Goal: Task Accomplishment & Management: Complete application form

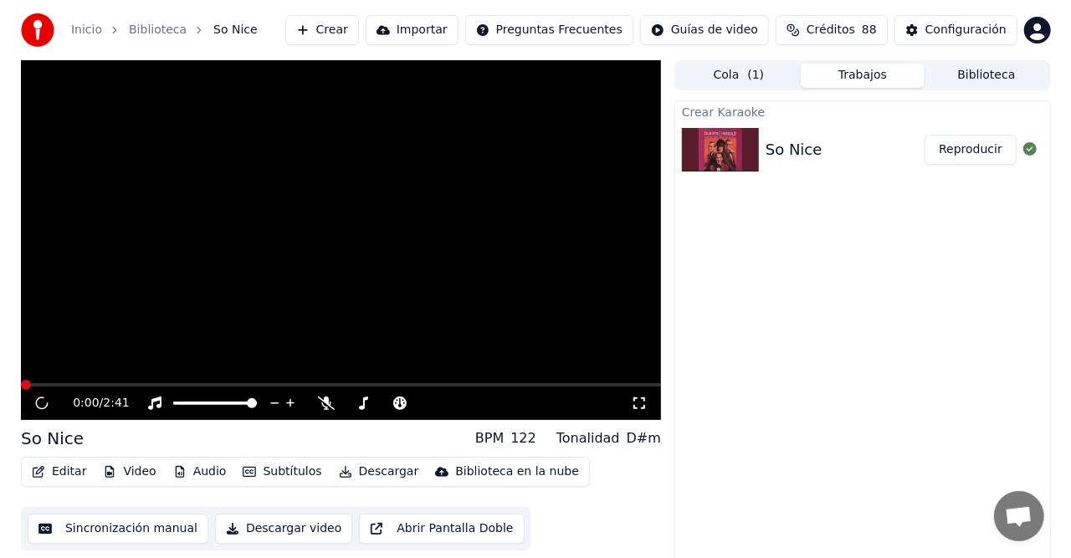
scroll to position [146, 0]
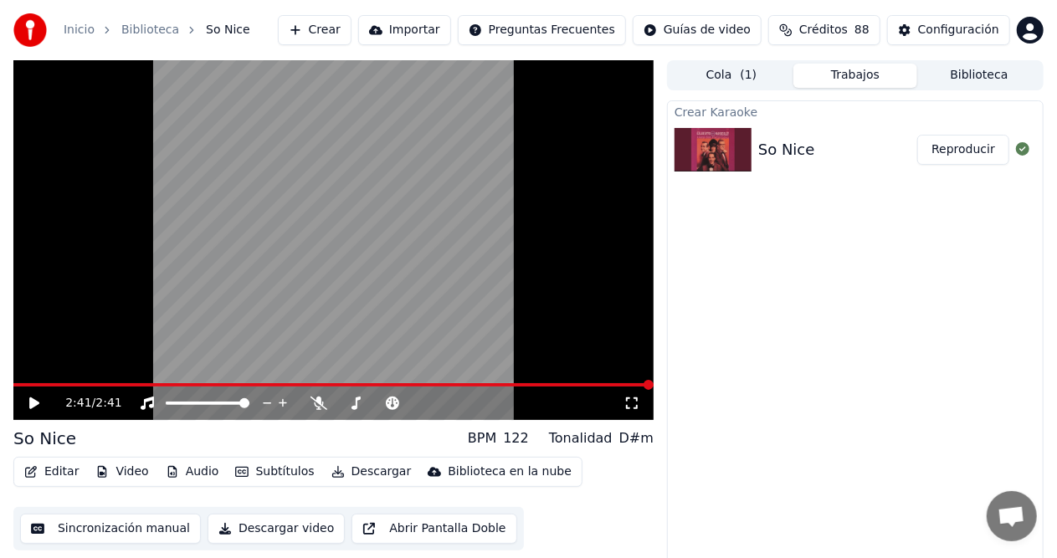
click at [345, 471] on button "Descargar" at bounding box center [372, 471] width 94 height 23
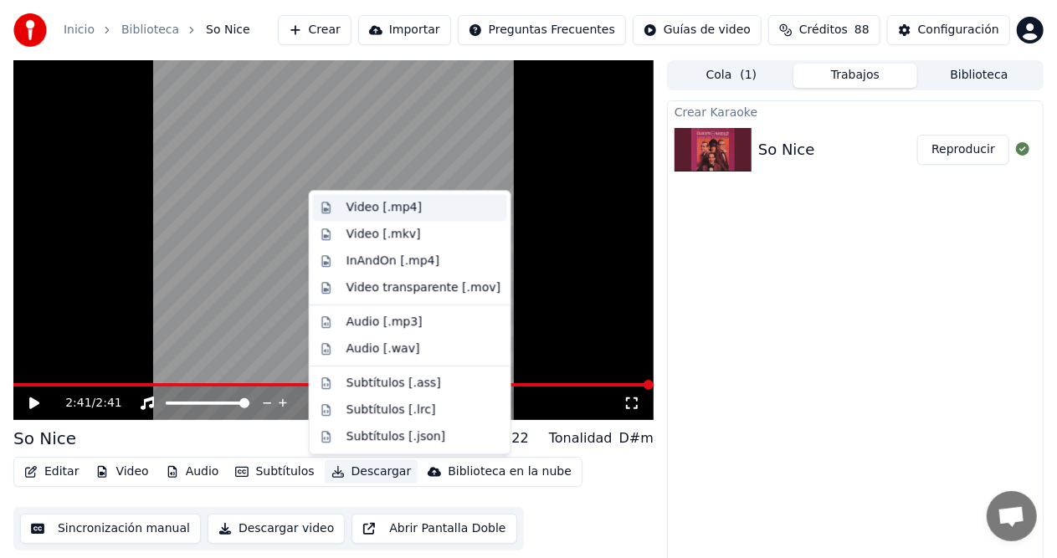
click at [428, 211] on div "Video [.mp4]" at bounding box center [423, 207] width 154 height 17
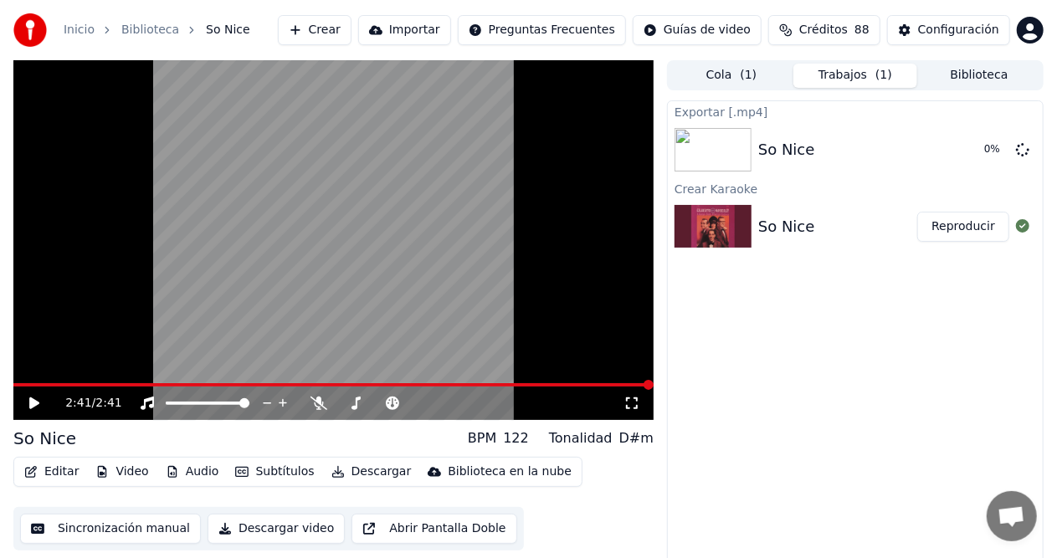
click at [37, 405] on icon at bounding box center [34, 403] width 10 height 12
click at [31, 401] on icon at bounding box center [34, 403] width 10 height 12
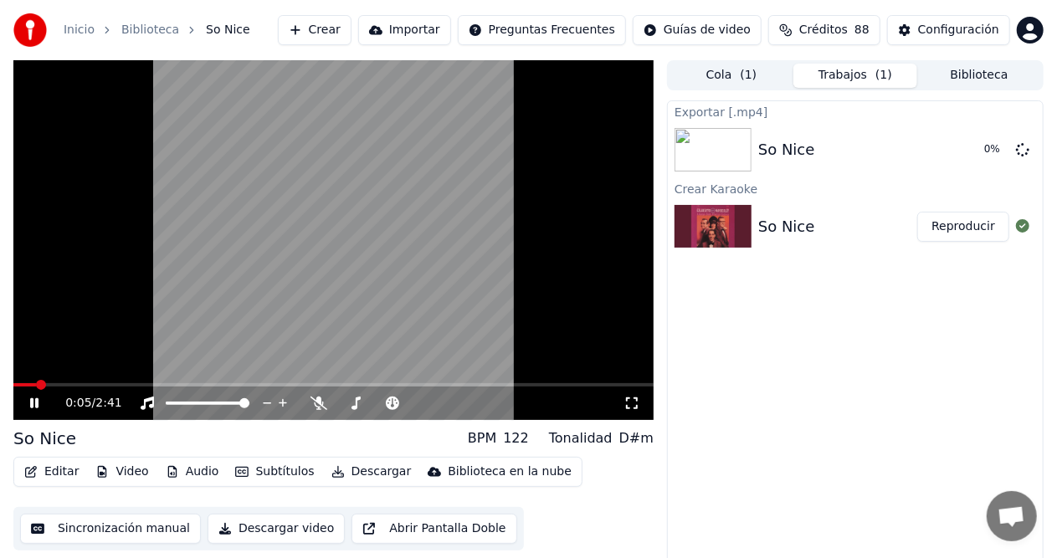
click at [36, 405] on icon at bounding box center [34, 403] width 8 height 10
click at [351, 25] on button "Crear" at bounding box center [315, 30] width 74 height 30
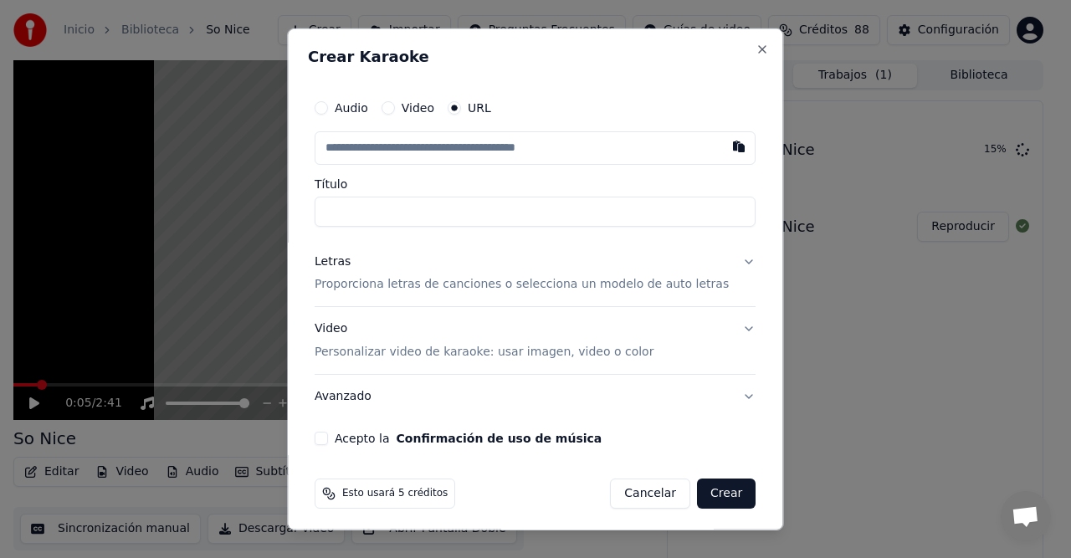
click at [338, 32] on div "Crear Karaoke Audio Video URL Título Letras Proporciona letras de canciones o s…" at bounding box center [535, 279] width 496 height 502
click at [669, 152] on input "text" at bounding box center [535, 147] width 441 height 33
click at [723, 149] on button "button" at bounding box center [739, 146] width 33 height 30
type input "**********"
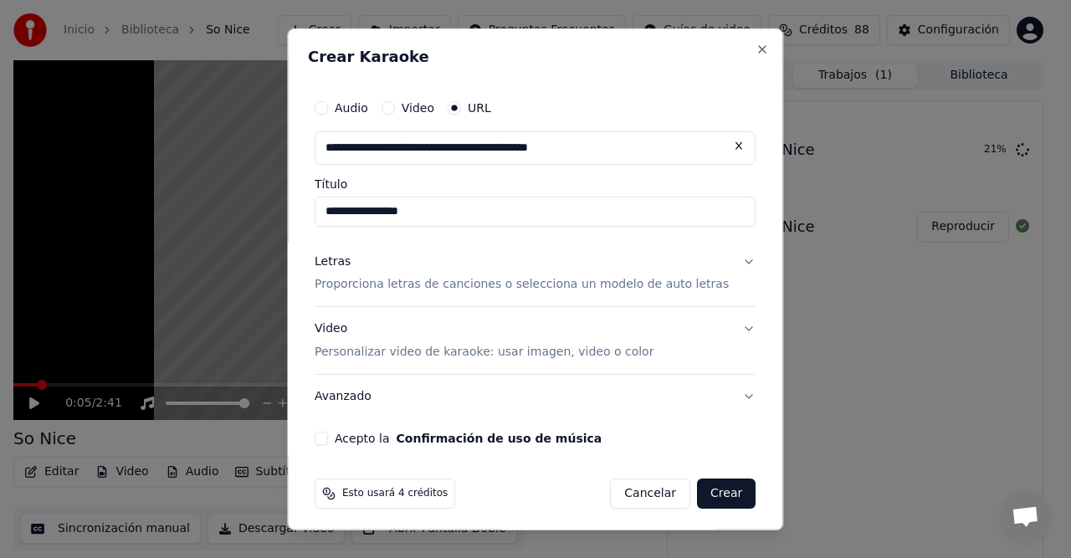
scroll to position [5, 0]
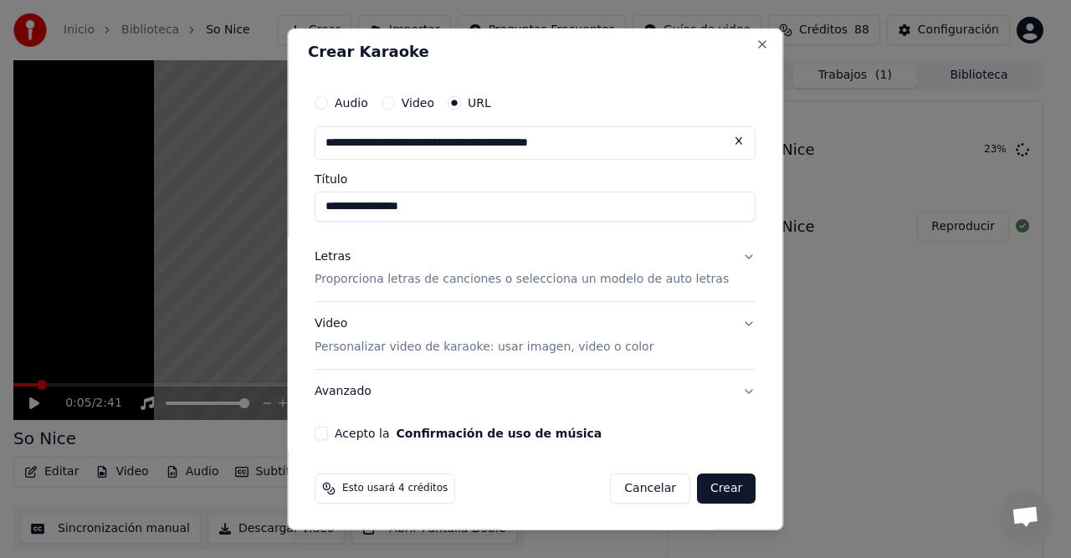
click at [721, 254] on button "Letras Proporciona letras de canciones o selecciona un modelo de auto letras" at bounding box center [535, 267] width 441 height 67
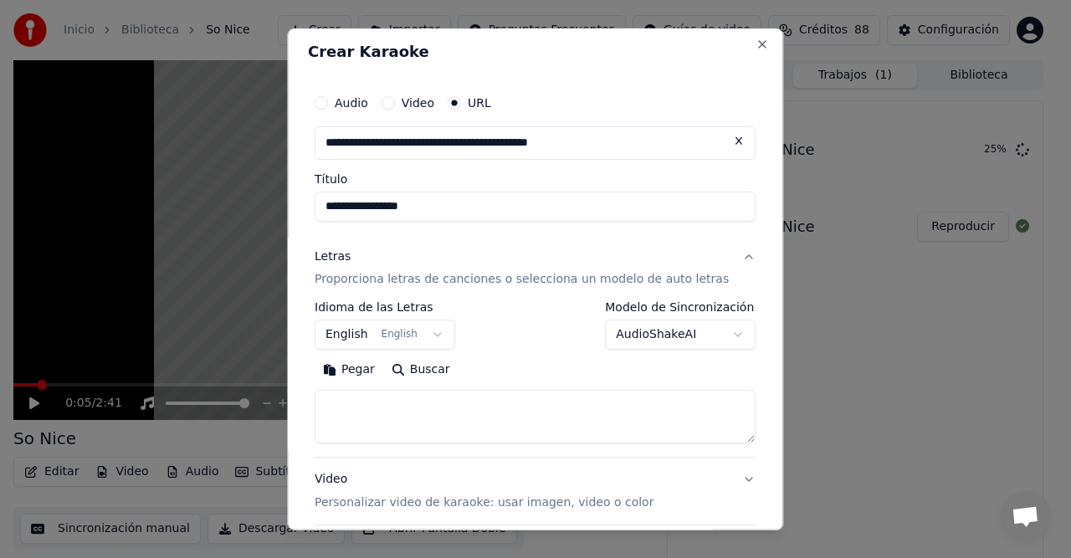
click at [439, 333] on button "English English" at bounding box center [385, 335] width 141 height 30
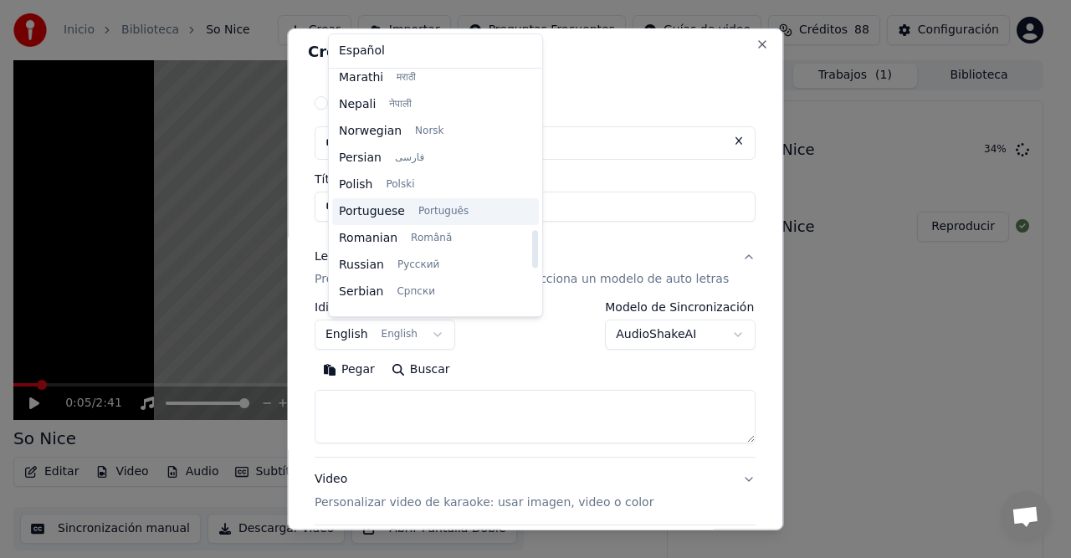
scroll to position [1004, 0]
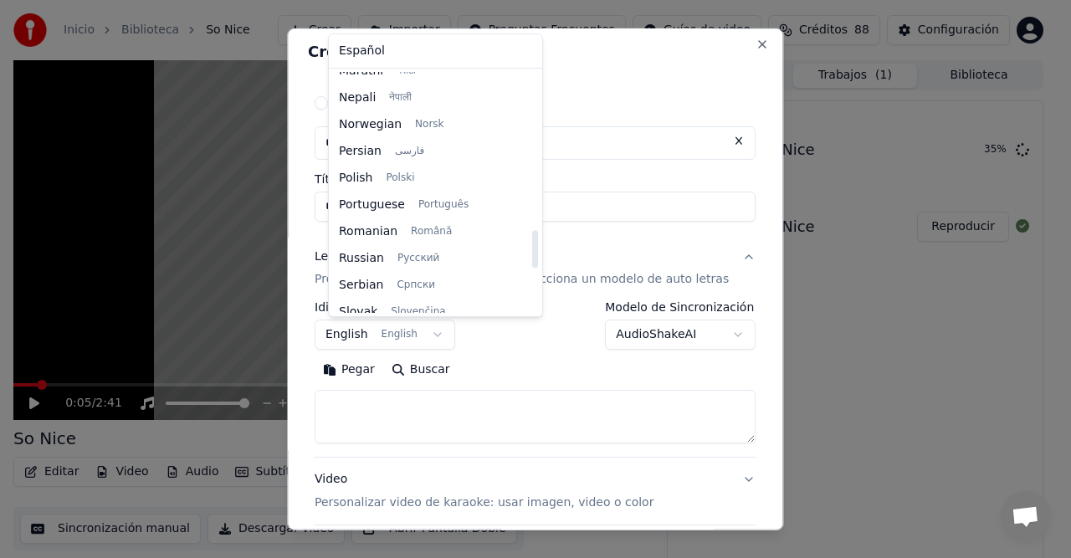
select select "**"
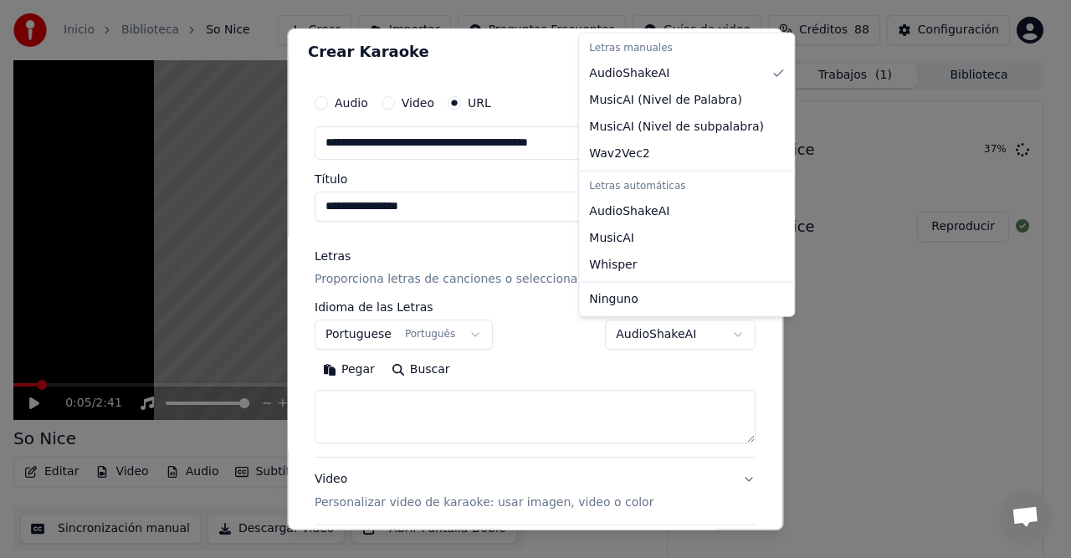
click at [715, 333] on body "**********" at bounding box center [528, 279] width 1057 height 558
select select "*******"
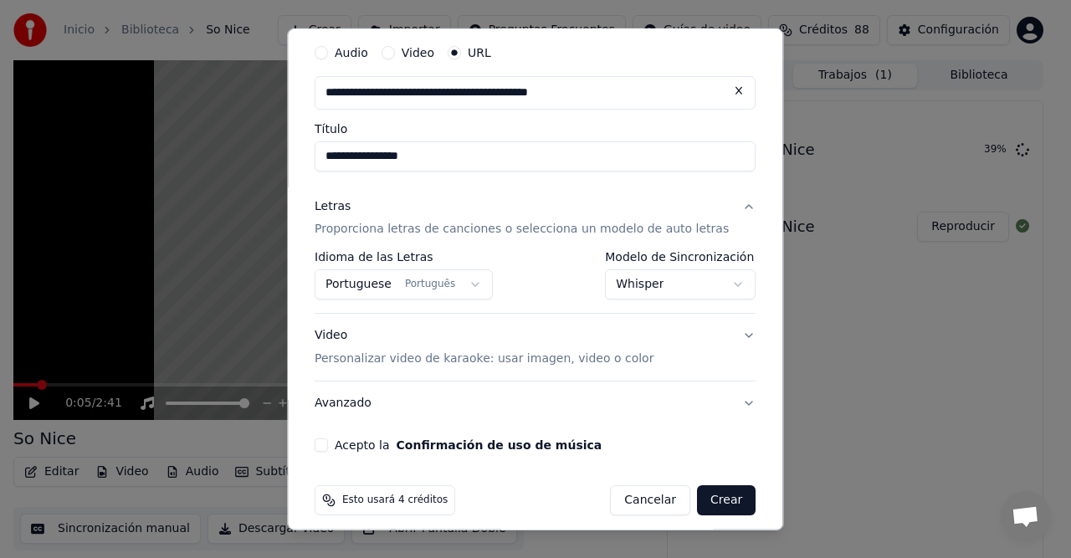
scroll to position [67, 0]
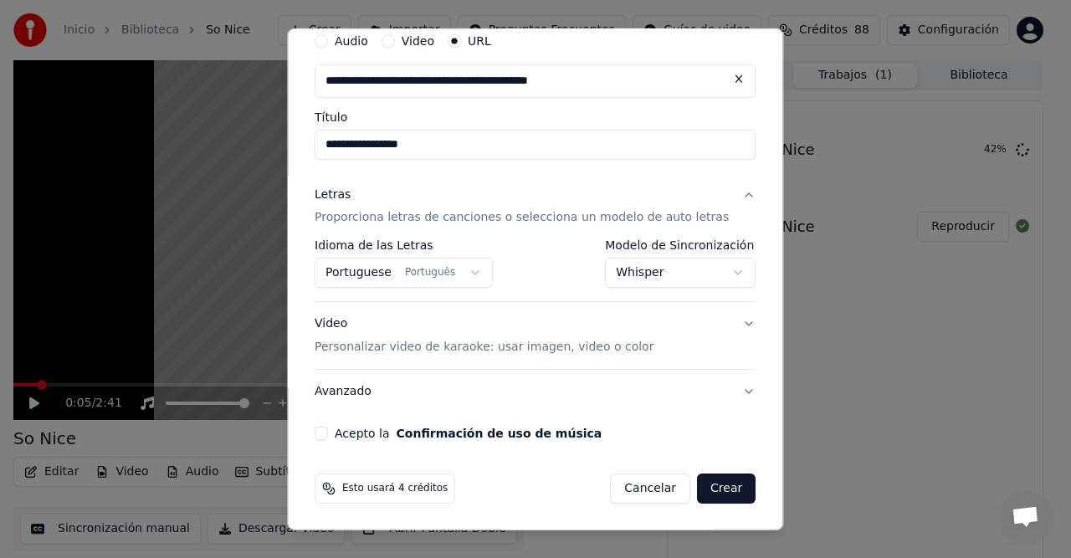
click at [720, 321] on button "Video Personalizar video de karaoke: usar imagen, video o color" at bounding box center [535, 335] width 441 height 67
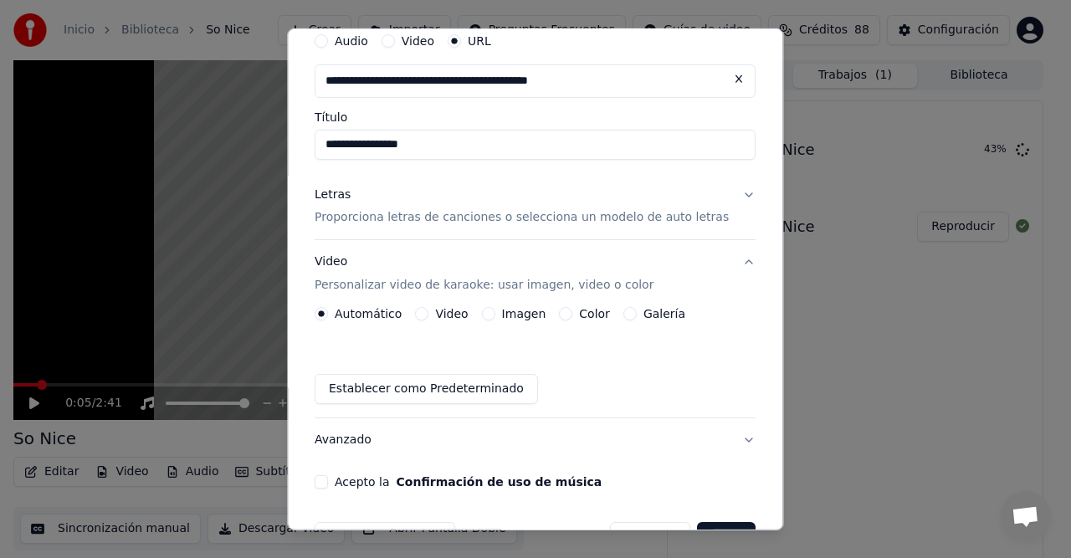
click at [637, 315] on button "Galería" at bounding box center [629, 313] width 13 height 13
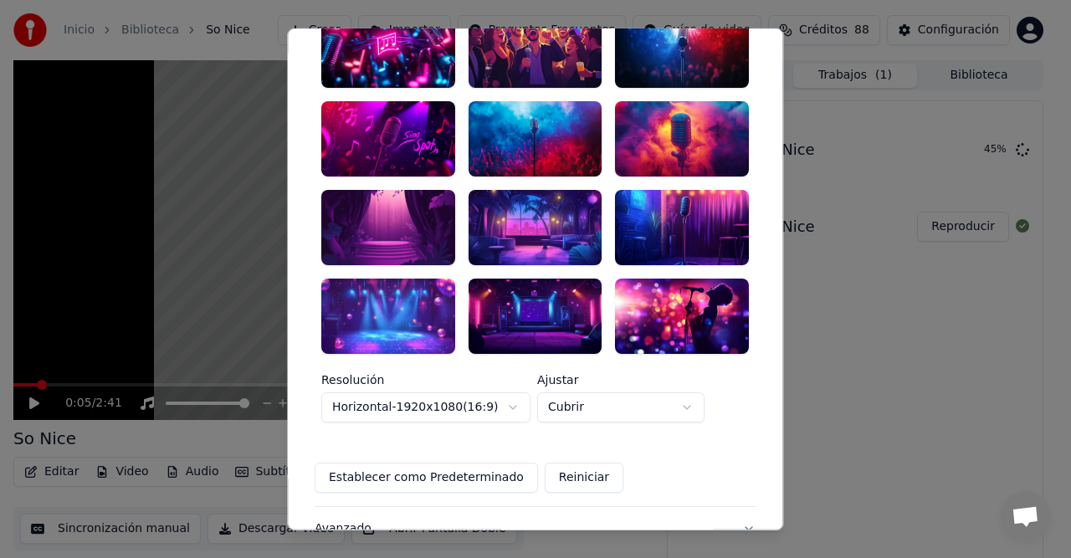
scroll to position [318, 0]
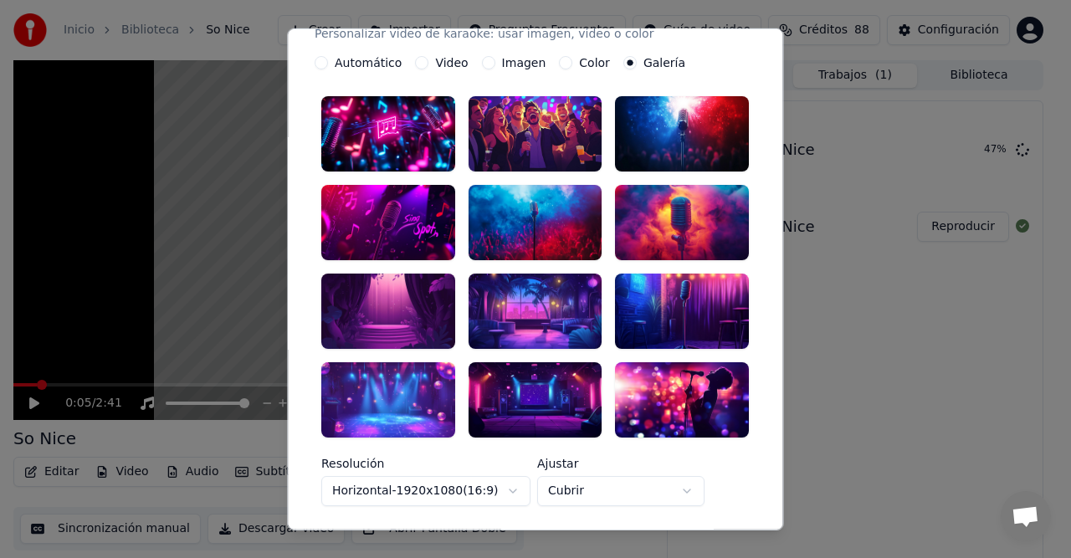
click at [666, 367] on div at bounding box center [683, 399] width 134 height 75
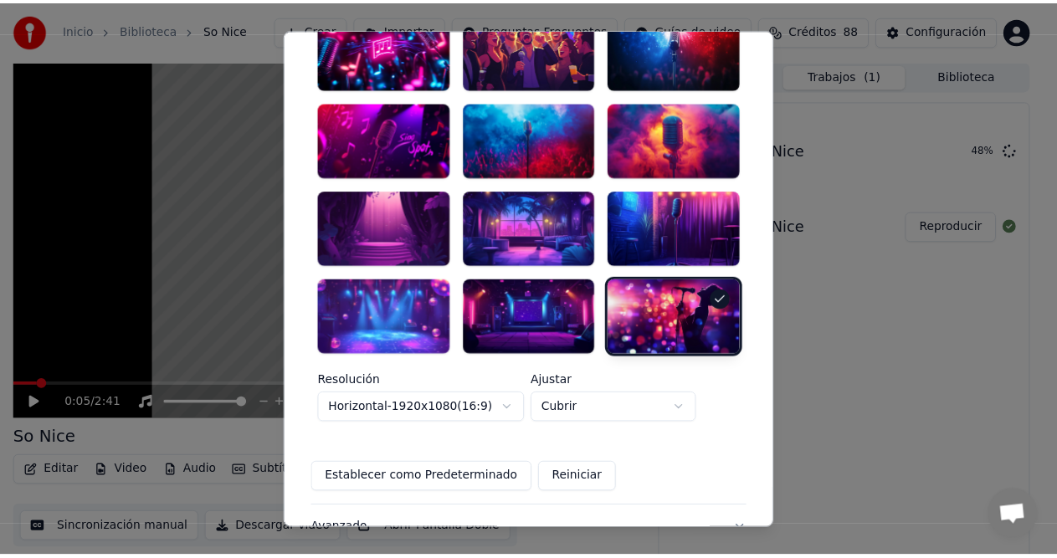
scroll to position [508, 0]
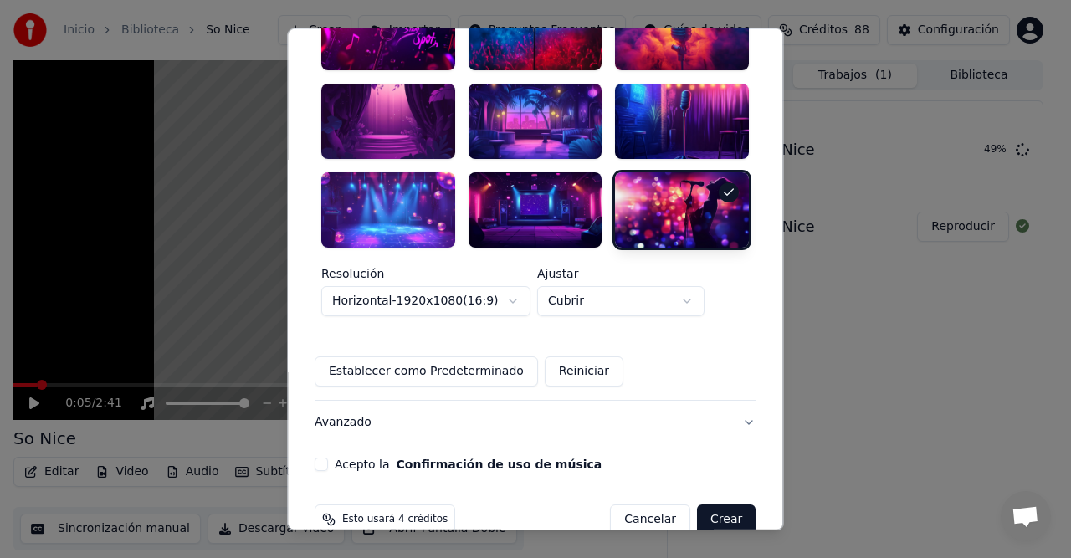
click at [328, 458] on button "Acepto la Confirmación de uso de música" at bounding box center [321, 464] width 13 height 13
drag, startPoint x: 706, startPoint y: 489, endPoint x: 692, endPoint y: 486, distance: 14.4
click at [706, 505] on button "Crear" at bounding box center [726, 520] width 59 height 30
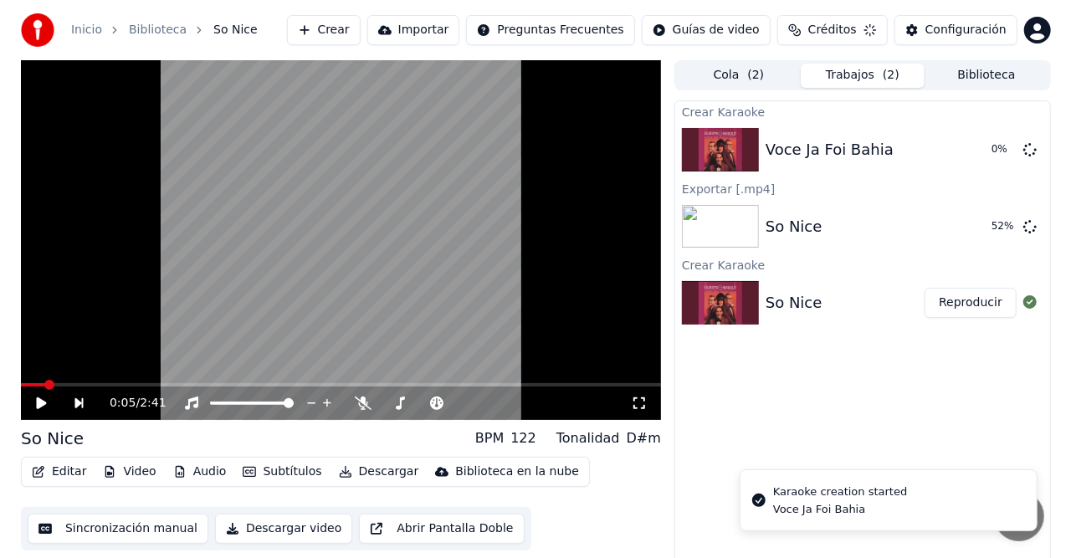
scroll to position [0, 0]
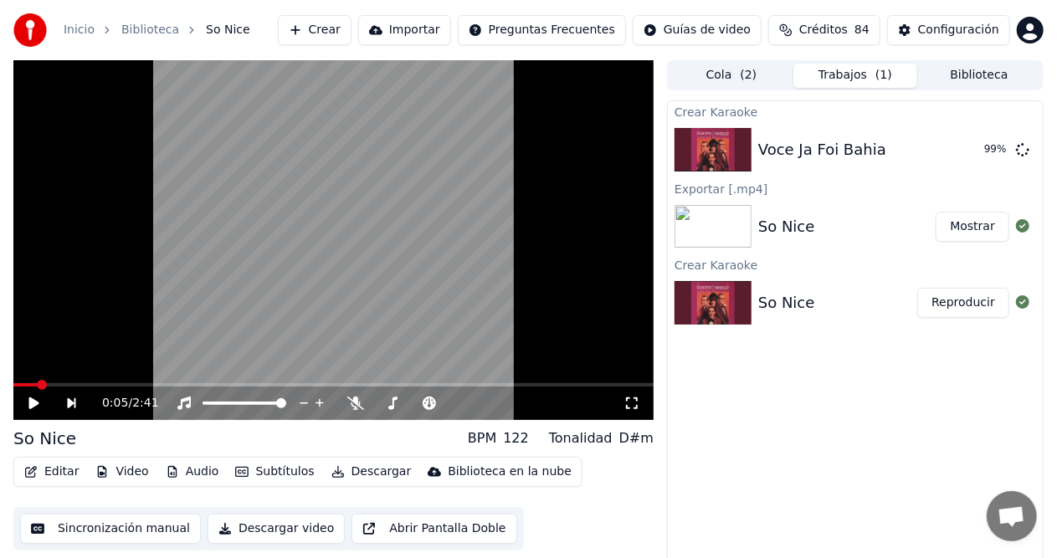
click at [351, 35] on button "Crear" at bounding box center [315, 30] width 74 height 30
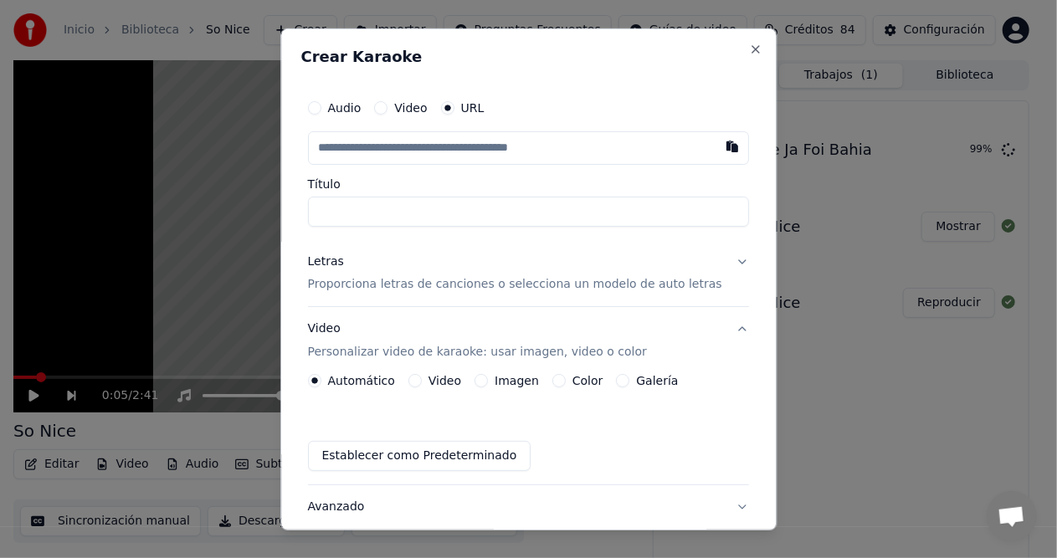
click at [358, 28] on div at bounding box center [528, 279] width 1057 height 558
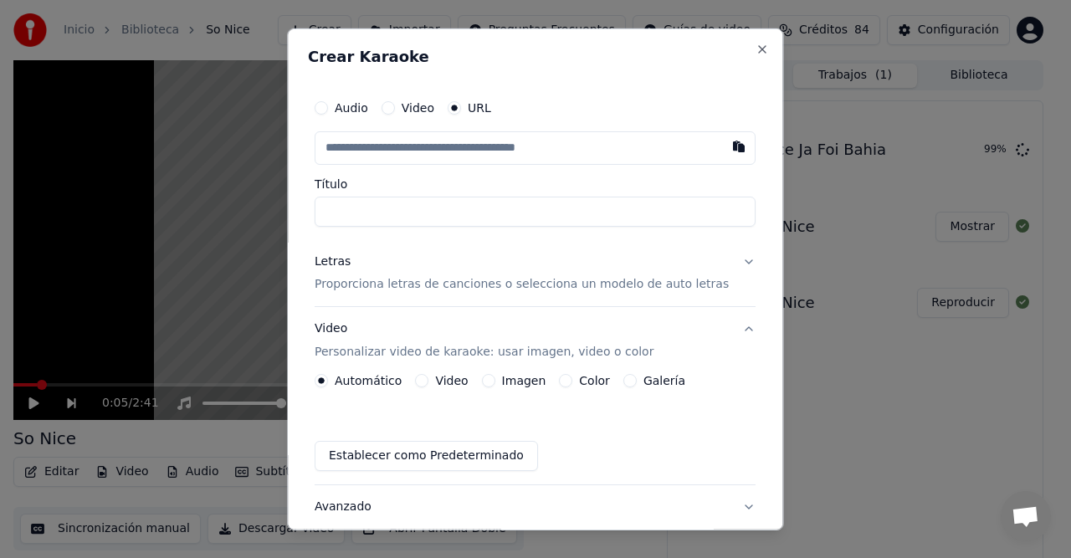
click at [723, 146] on button "button" at bounding box center [739, 146] width 33 height 30
click at [354, 150] on input "text" at bounding box center [535, 147] width 441 height 33
click at [358, 146] on input "text" at bounding box center [535, 147] width 441 height 33
type input "**********"
click at [344, 146] on input "**********" at bounding box center [535, 147] width 441 height 33
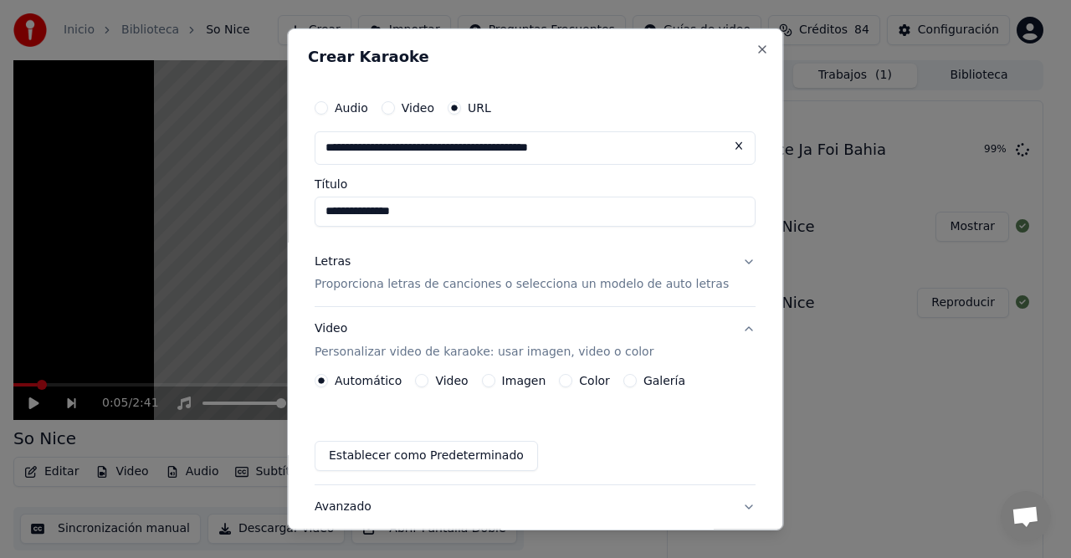
type input "**********"
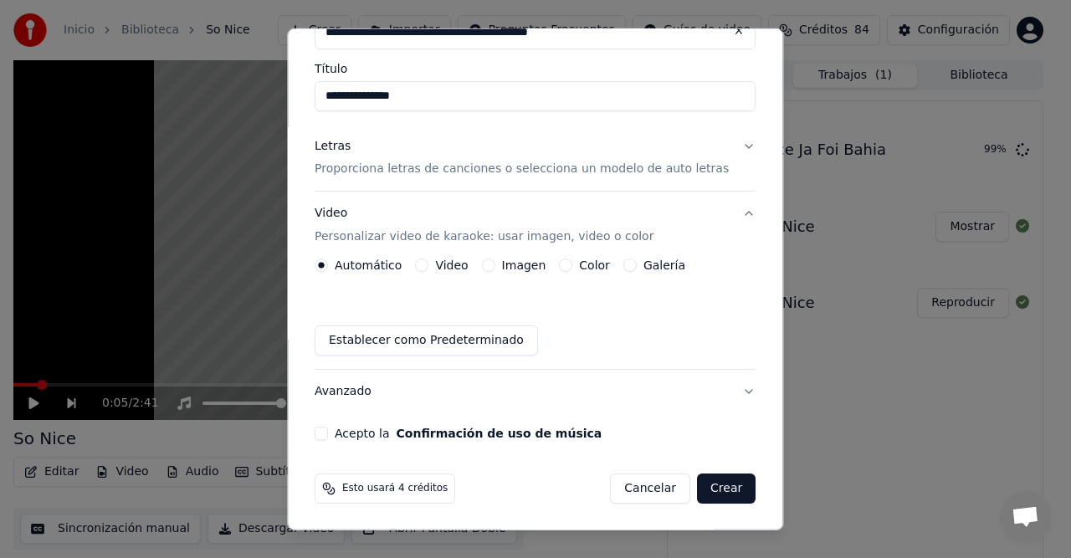
scroll to position [32, 0]
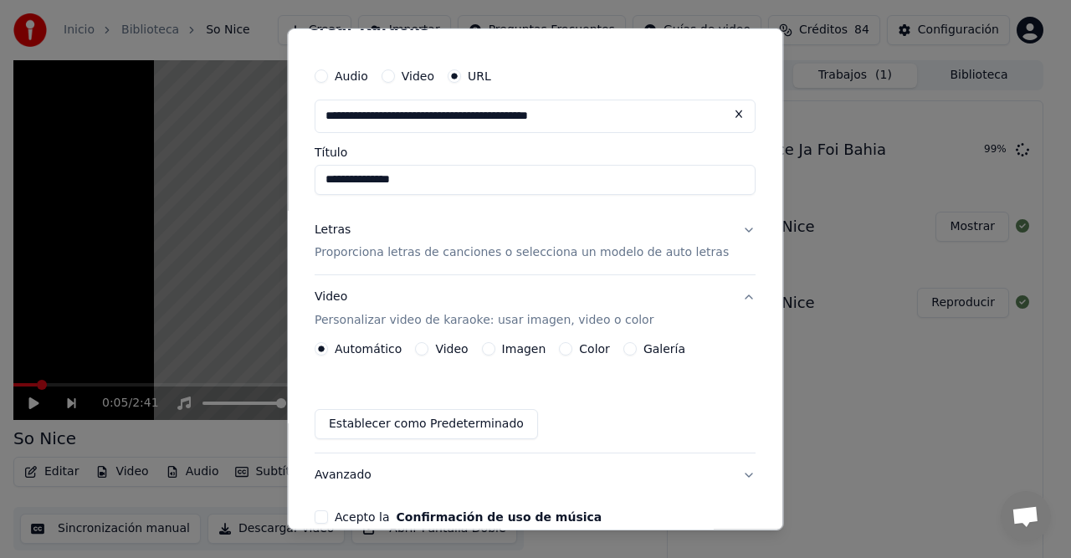
click at [720, 231] on button "Letras Proporciona letras de canciones o selecciona un modelo de auto letras" at bounding box center [535, 241] width 441 height 67
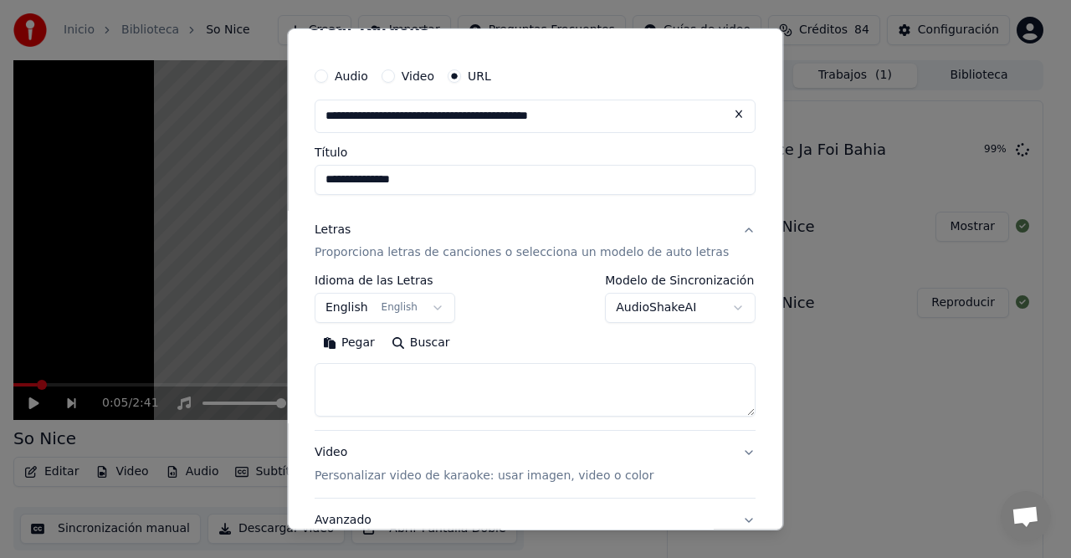
click at [715, 301] on button "AudioShakeAI" at bounding box center [681, 308] width 151 height 30
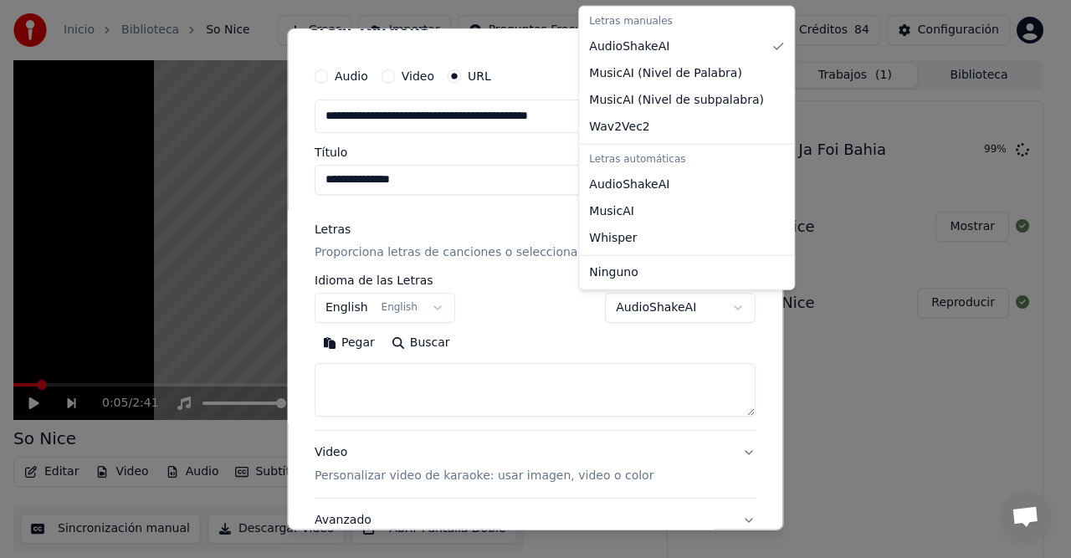
click at [710, 307] on button "AudioShakeAI" at bounding box center [681, 308] width 151 height 30
select select "*******"
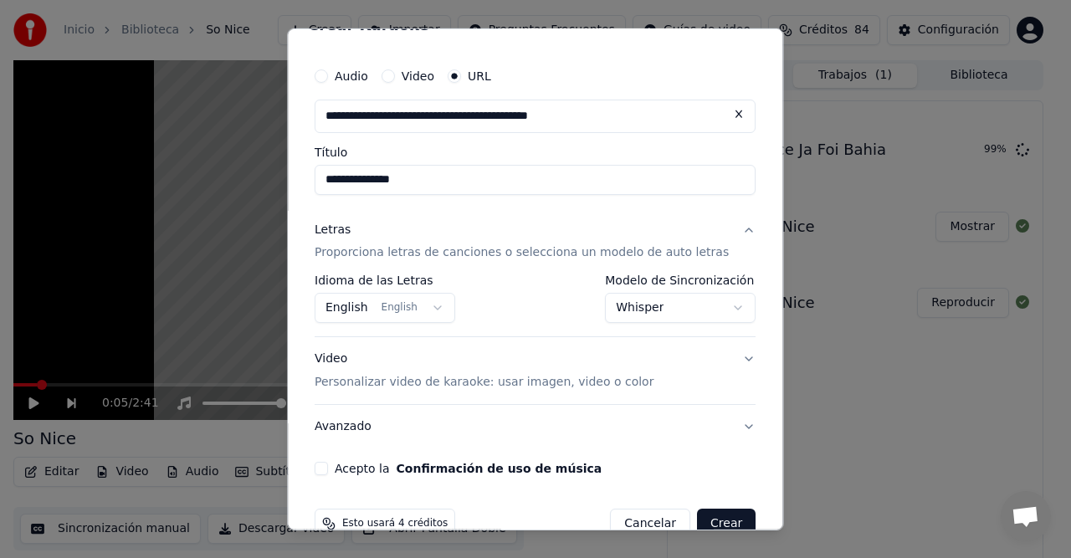
click at [331, 434] on div "**********" at bounding box center [535, 267] width 454 height 430
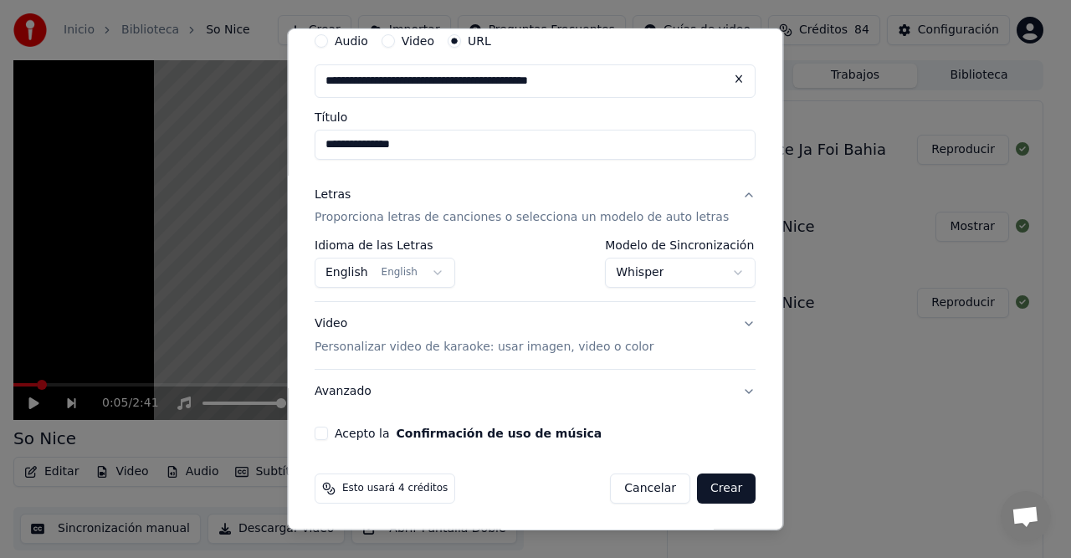
click at [328, 432] on button "Acepto la Confirmación de uso de música" at bounding box center [321, 433] width 13 height 13
click at [714, 495] on button "Crear" at bounding box center [726, 489] width 59 height 30
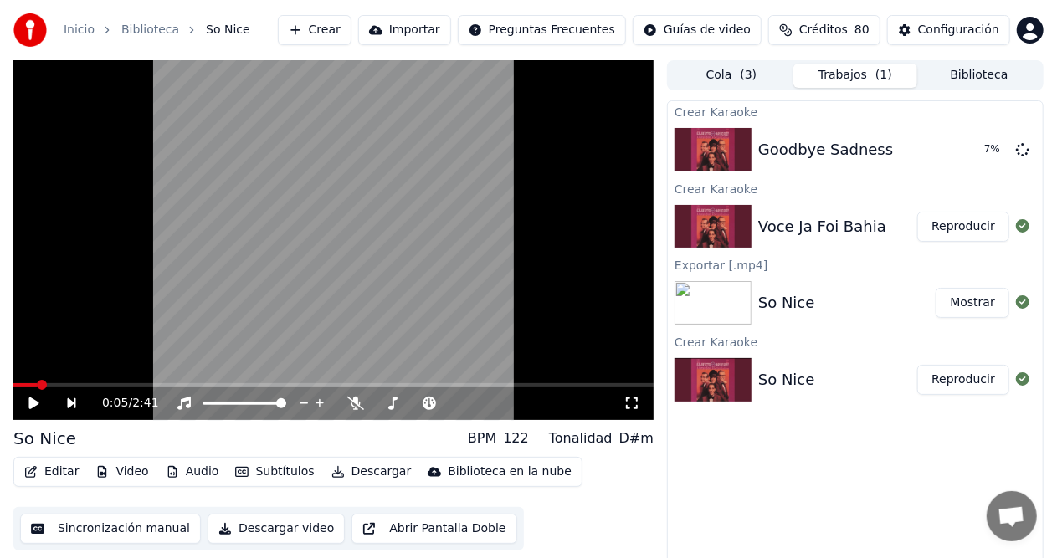
click at [351, 31] on button "Crear" at bounding box center [315, 30] width 74 height 30
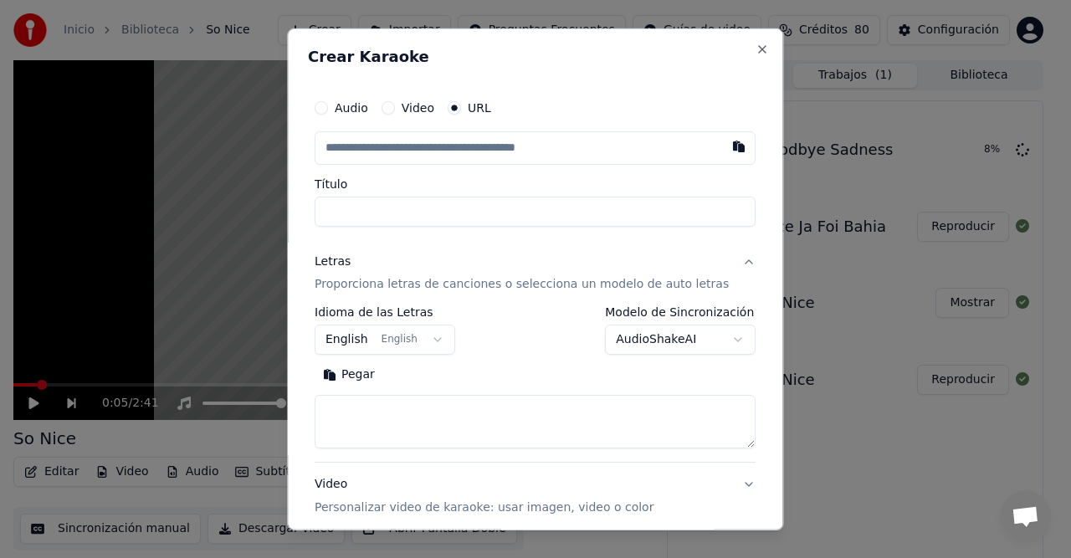
click at [353, 145] on input "text" at bounding box center [535, 147] width 441 height 33
click at [350, 147] on input "text" at bounding box center [535, 147] width 441 height 33
click at [723, 146] on button "button" at bounding box center [739, 146] width 33 height 30
type input "**********"
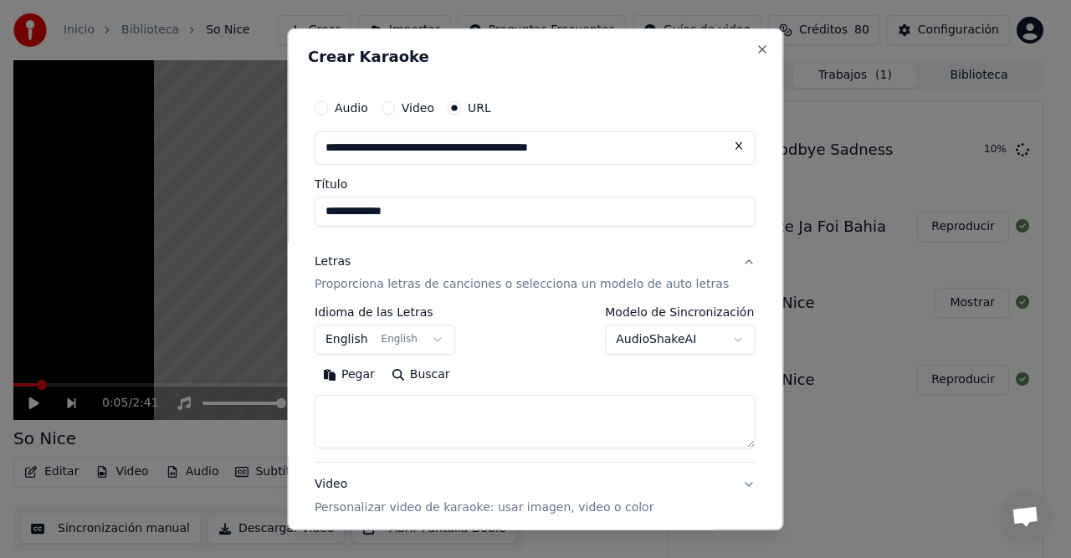
scroll to position [84, 0]
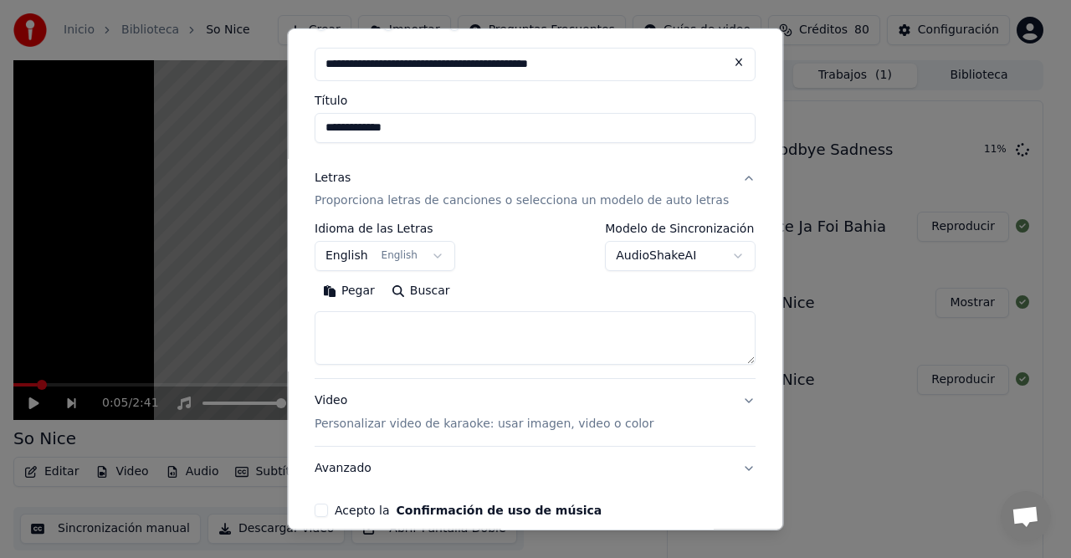
click at [438, 252] on button "English English" at bounding box center [385, 256] width 141 height 30
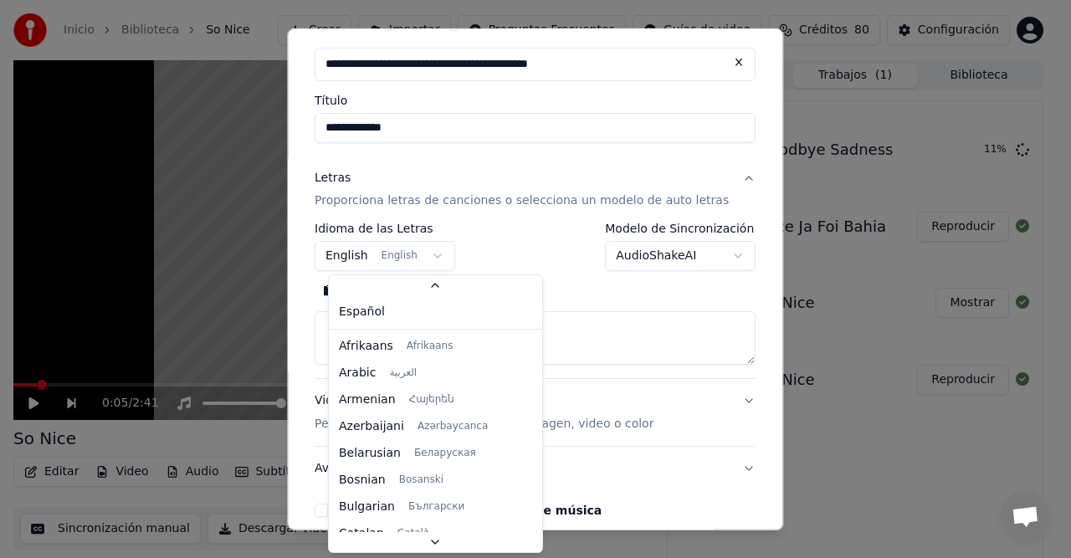
click at [439, 254] on body "Inicio Biblioteca So Nice Crear Importar Preguntas Frecuentes Guías de video Cr…" at bounding box center [528, 279] width 1057 height 558
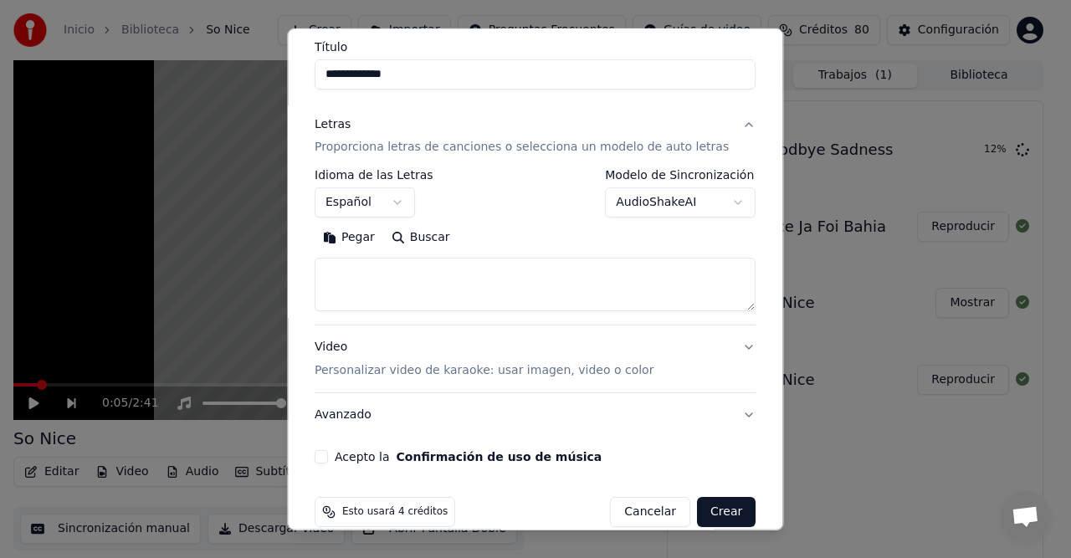
scroll to position [161, 0]
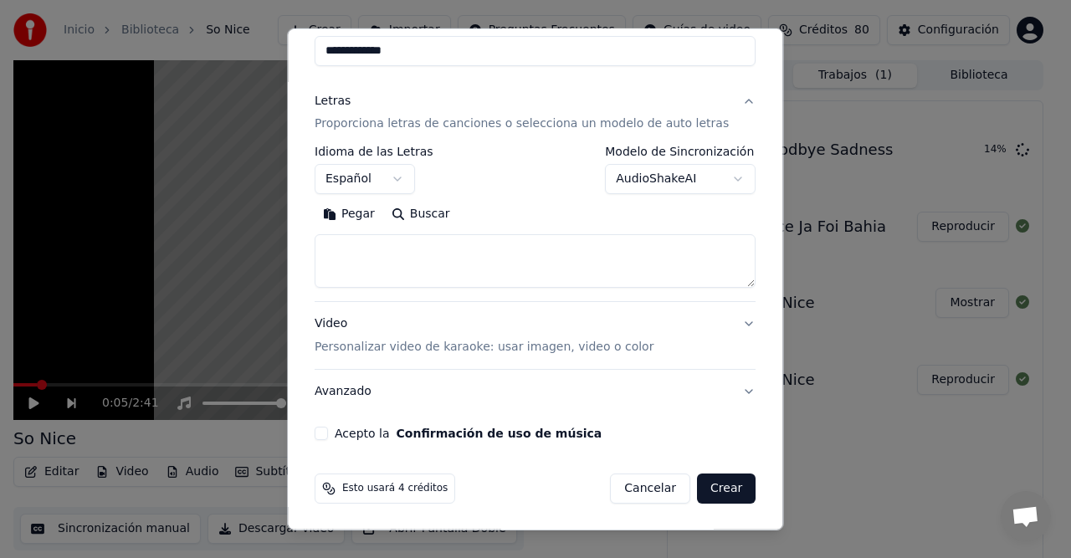
click at [328, 435] on button "Acepto la Confirmación de uso de música" at bounding box center [321, 433] width 13 height 13
click at [717, 492] on button "Crear" at bounding box center [726, 489] width 59 height 30
select select "**"
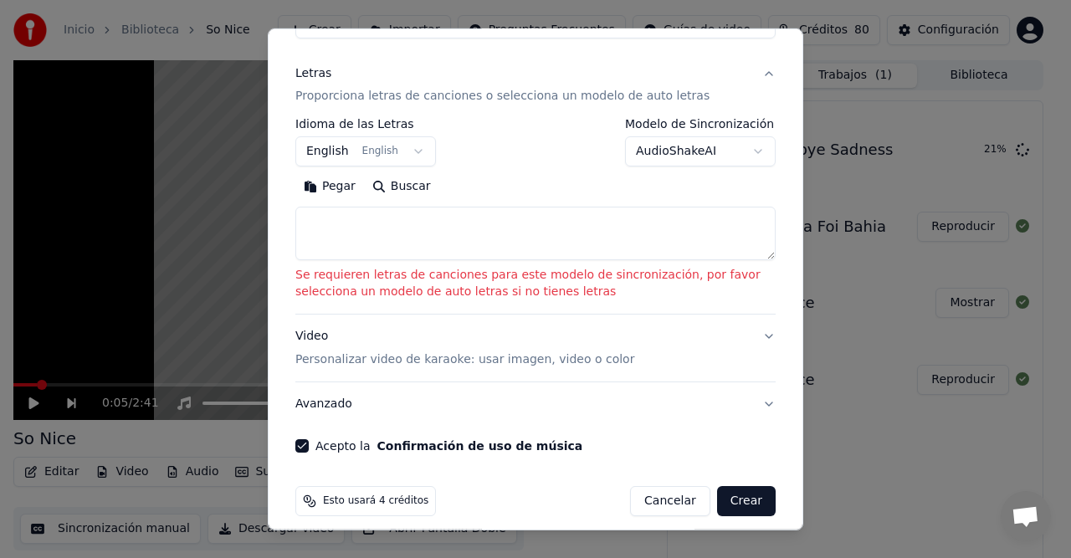
scroll to position [201, 0]
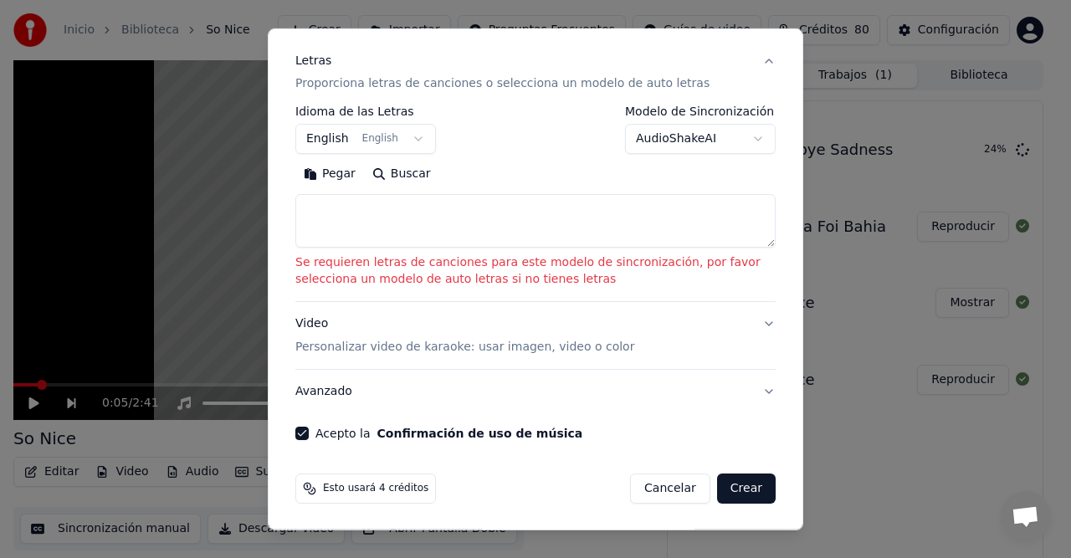
click at [755, 321] on button "Video Personalizar video de karaoke: usar imagen, video o color" at bounding box center [535, 335] width 480 height 67
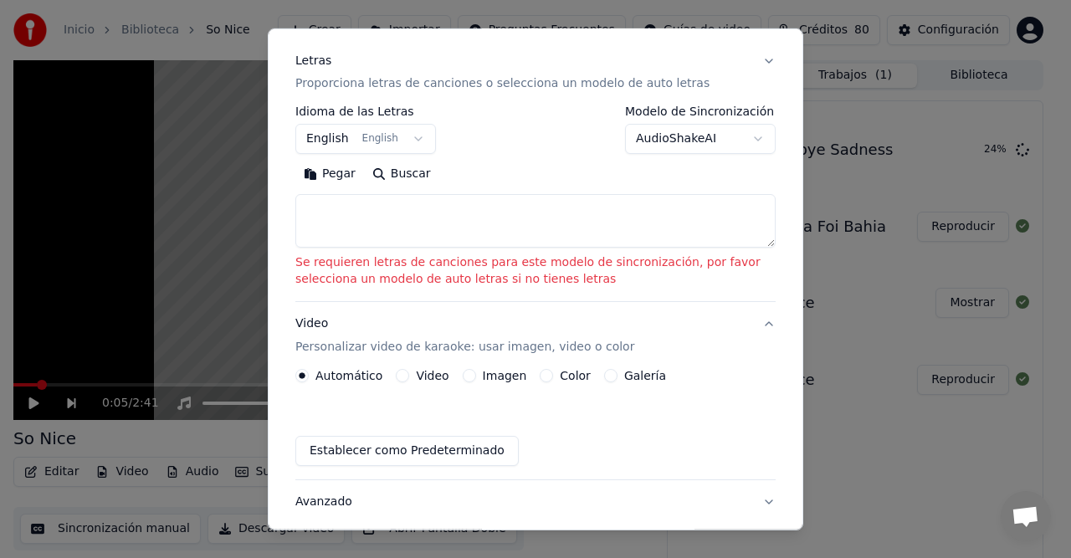
scroll to position [115, 0]
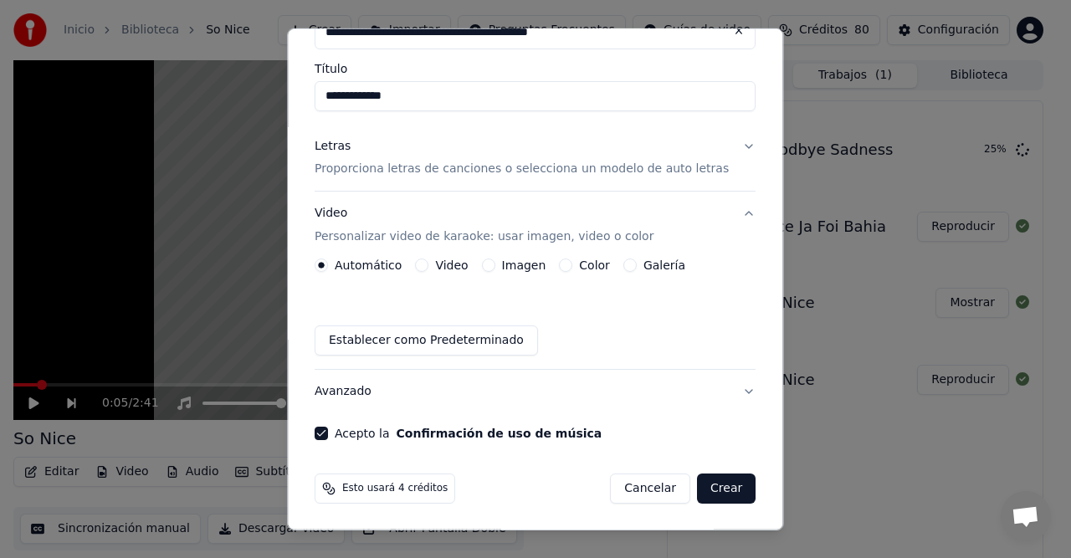
click at [629, 266] on button "Galería" at bounding box center [629, 265] width 13 height 13
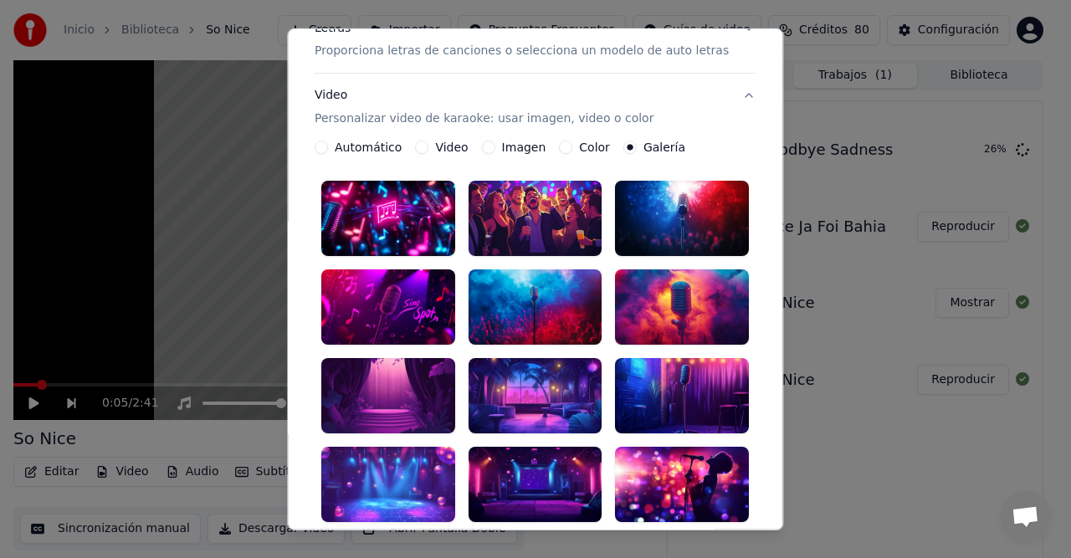
scroll to position [283, 0]
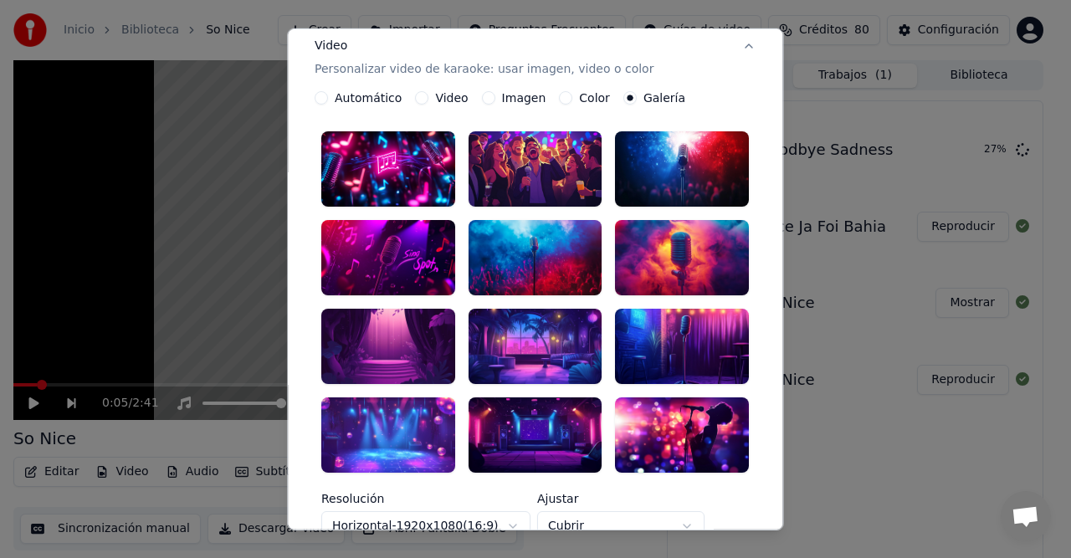
click at [690, 410] on div at bounding box center [683, 434] width 134 height 75
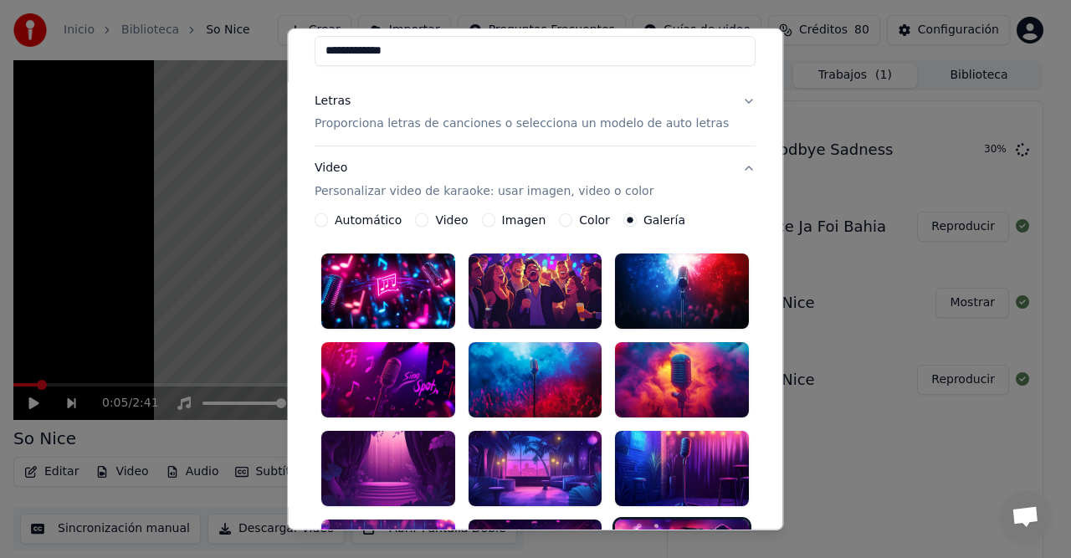
scroll to position [0, 0]
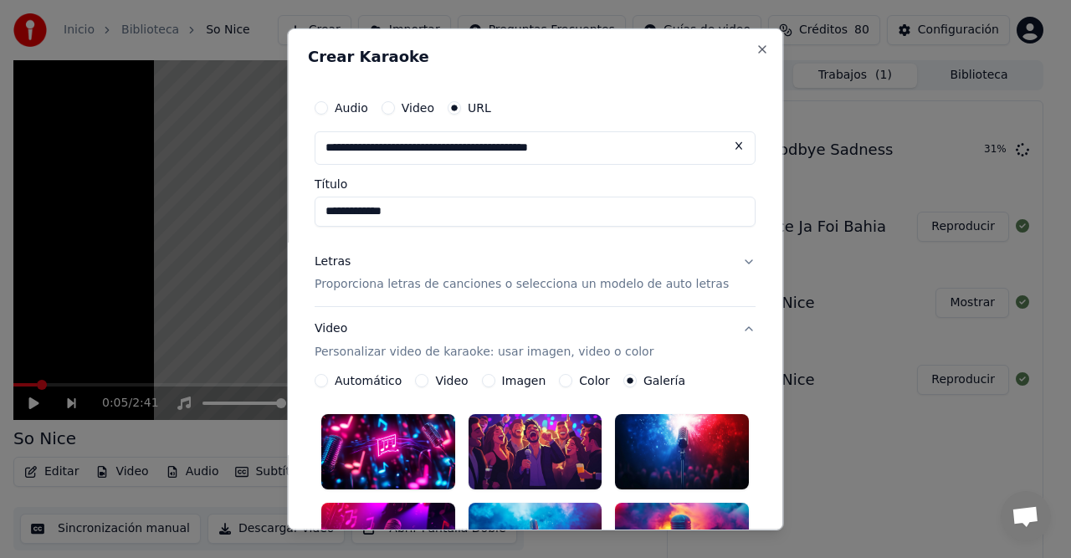
click at [722, 257] on button "Letras Proporciona letras de canciones o selecciona un modelo de auto letras" at bounding box center [535, 272] width 441 height 67
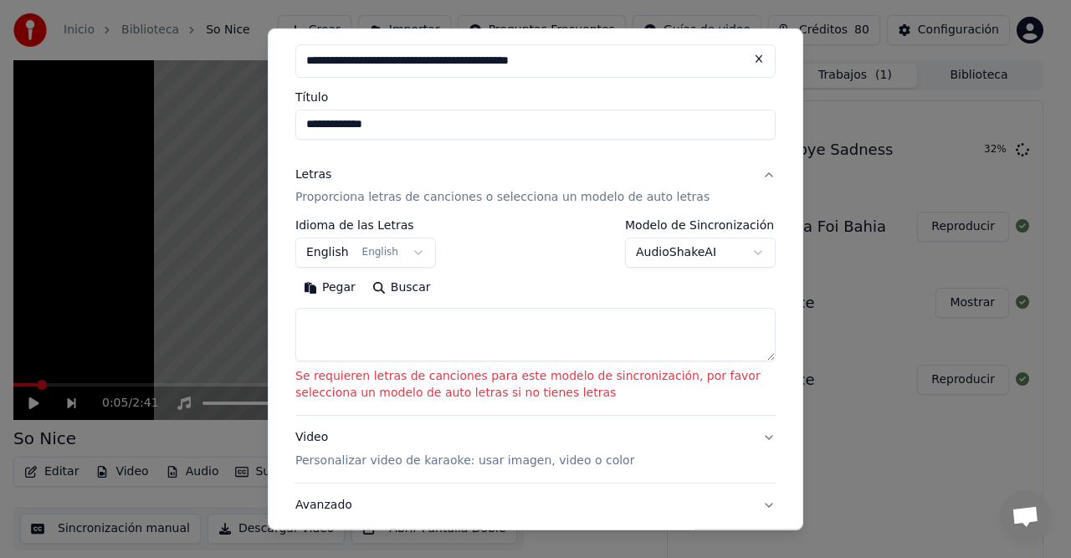
scroll to position [201, 0]
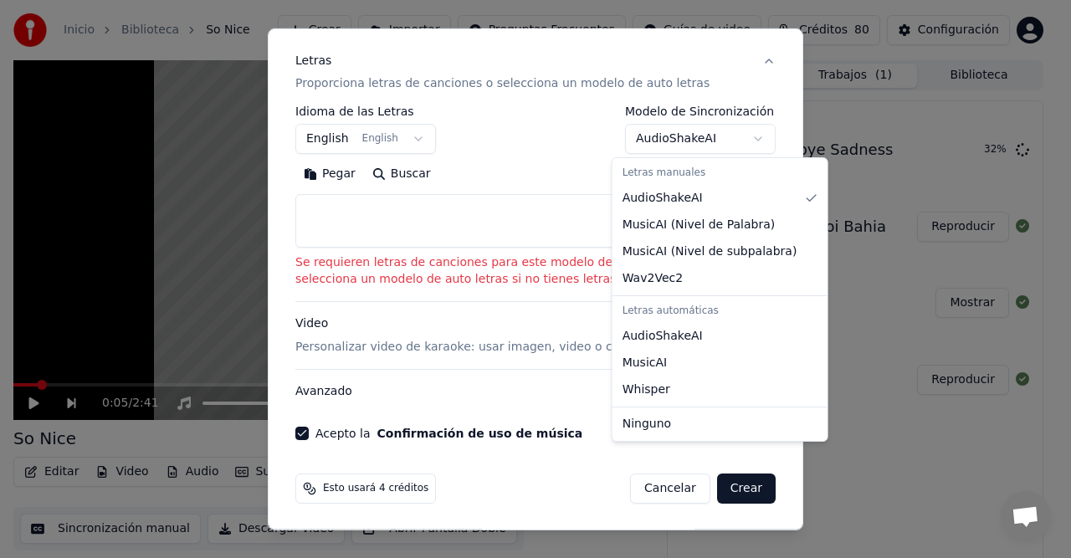
click at [741, 132] on body "Inicio Biblioteca So Nice Crear Importar Preguntas Frecuentes Guías de video Cr…" at bounding box center [528, 279] width 1057 height 558
select select "*******"
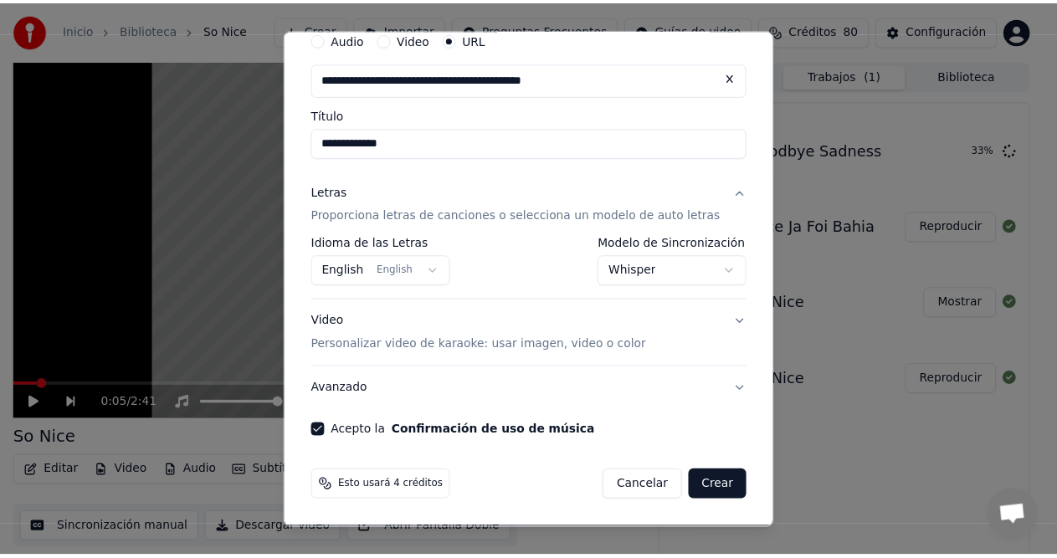
scroll to position [67, 0]
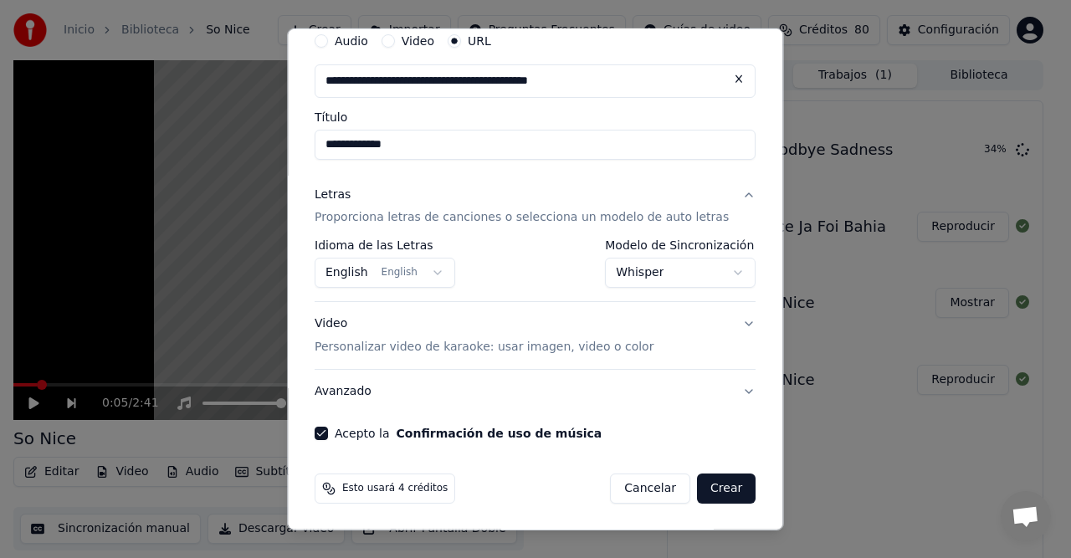
click at [712, 490] on button "Crear" at bounding box center [726, 489] width 59 height 30
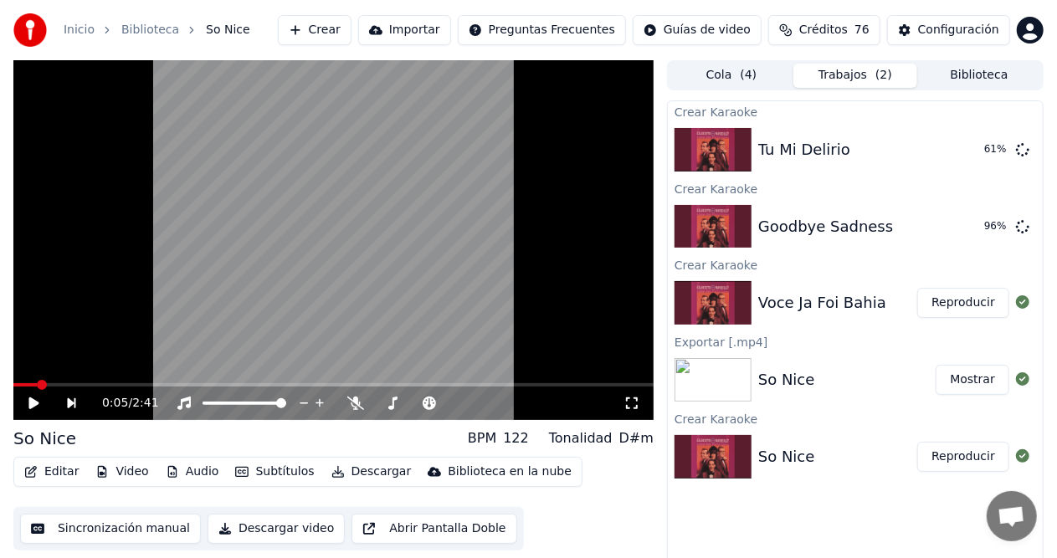
click at [935, 366] on div "So Nice Mostrar" at bounding box center [855, 379] width 375 height 57
click at [812, 223] on div "Goodbye Sadness" at bounding box center [825, 226] width 135 height 23
click at [961, 301] on button "Reproducir" at bounding box center [963, 303] width 92 height 30
click at [941, 301] on button "Reproducir" at bounding box center [963, 303] width 92 height 30
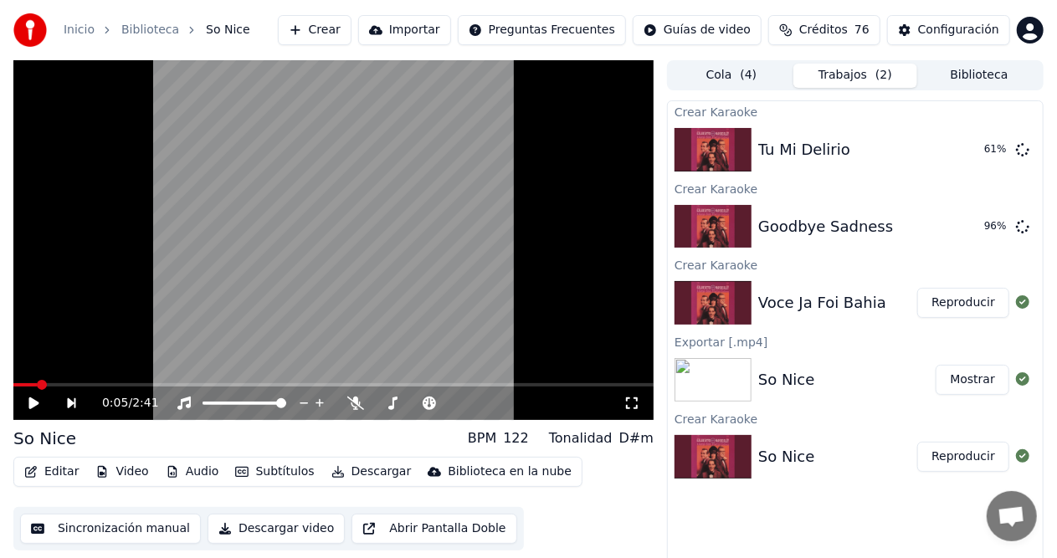
click at [941, 301] on button "Reproducir" at bounding box center [963, 303] width 92 height 30
click at [952, 303] on button "Reproducir" at bounding box center [963, 303] width 92 height 30
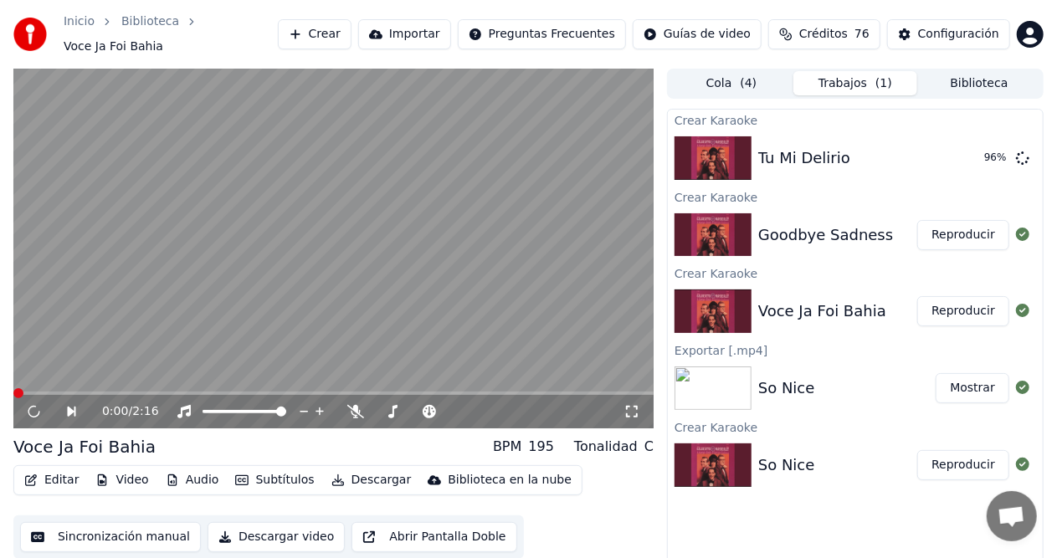
click at [972, 311] on button "Reproducir" at bounding box center [963, 311] width 92 height 30
click at [967, 310] on button "Reproducir" at bounding box center [963, 311] width 92 height 30
click at [29, 405] on icon at bounding box center [34, 411] width 14 height 17
click at [952, 232] on button "Reproducir" at bounding box center [963, 235] width 92 height 30
click at [974, 313] on button "Reproducir" at bounding box center [963, 311] width 92 height 30
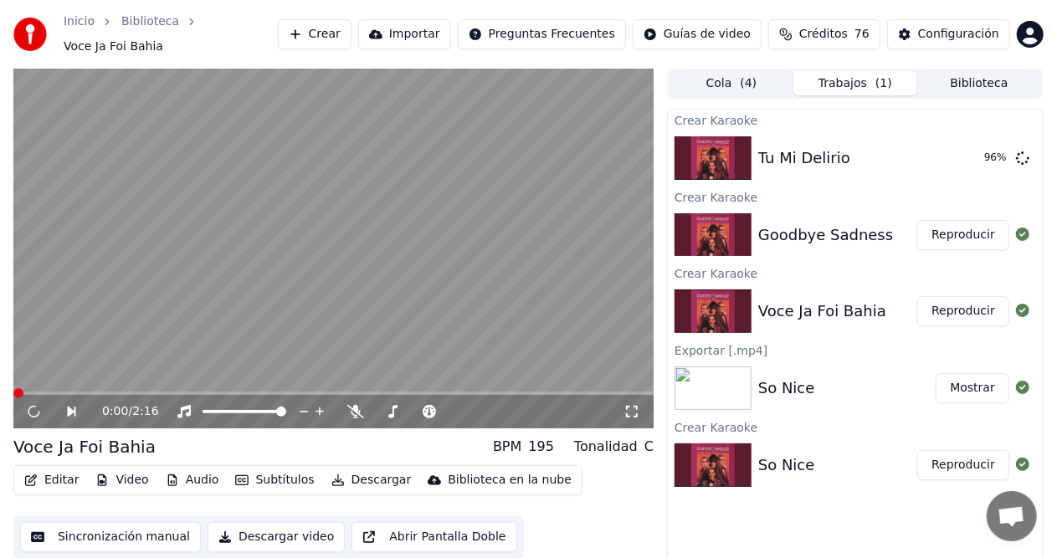
click at [970, 307] on button "Reproducir" at bounding box center [963, 311] width 92 height 30
click at [969, 306] on button "Reproducir" at bounding box center [963, 311] width 92 height 30
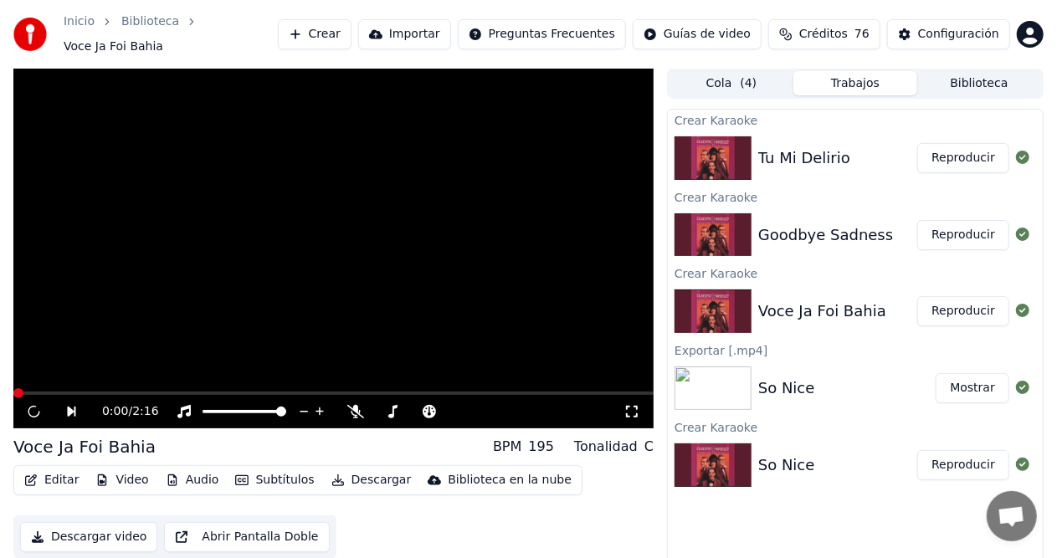
click at [959, 303] on button "Reproducir" at bounding box center [963, 311] width 92 height 30
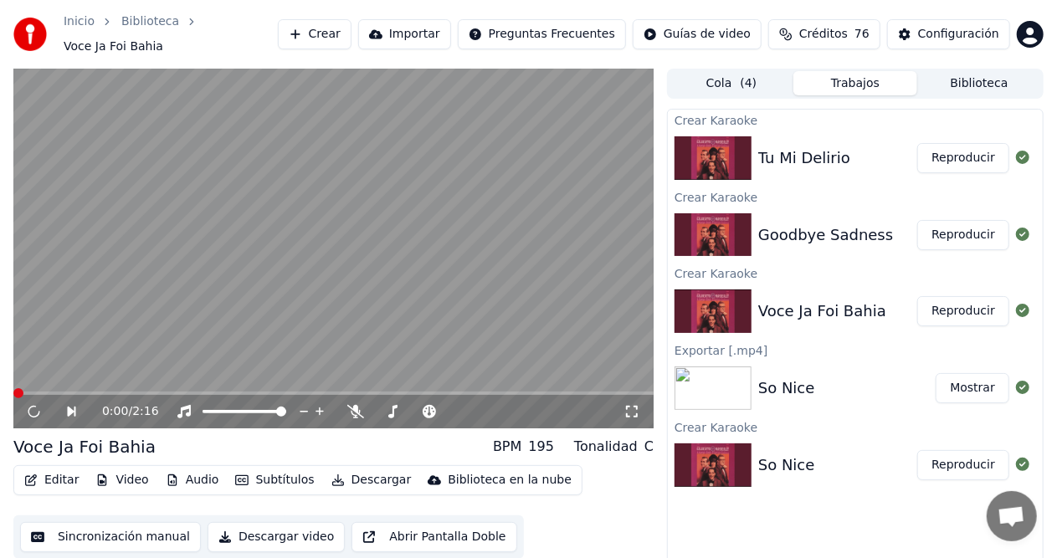
click at [69, 407] on icon at bounding box center [72, 412] width 8 height 10
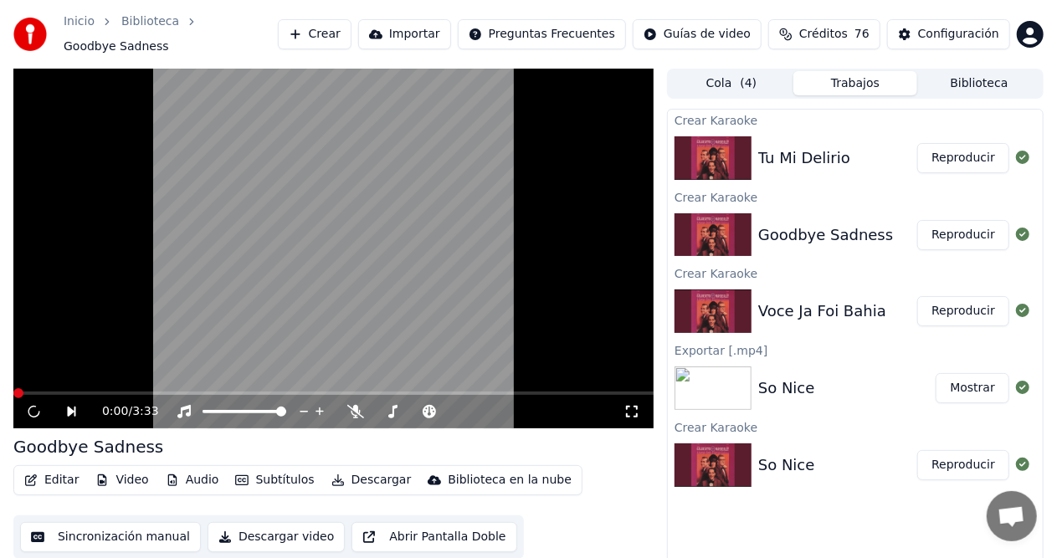
click at [983, 228] on button "Reproducir" at bounding box center [963, 235] width 92 height 30
click at [36, 403] on icon at bounding box center [34, 411] width 14 height 17
drag, startPoint x: 969, startPoint y: 77, endPoint x: 904, endPoint y: 89, distance: 66.3
click at [971, 77] on button "Biblioteca" at bounding box center [979, 83] width 124 height 24
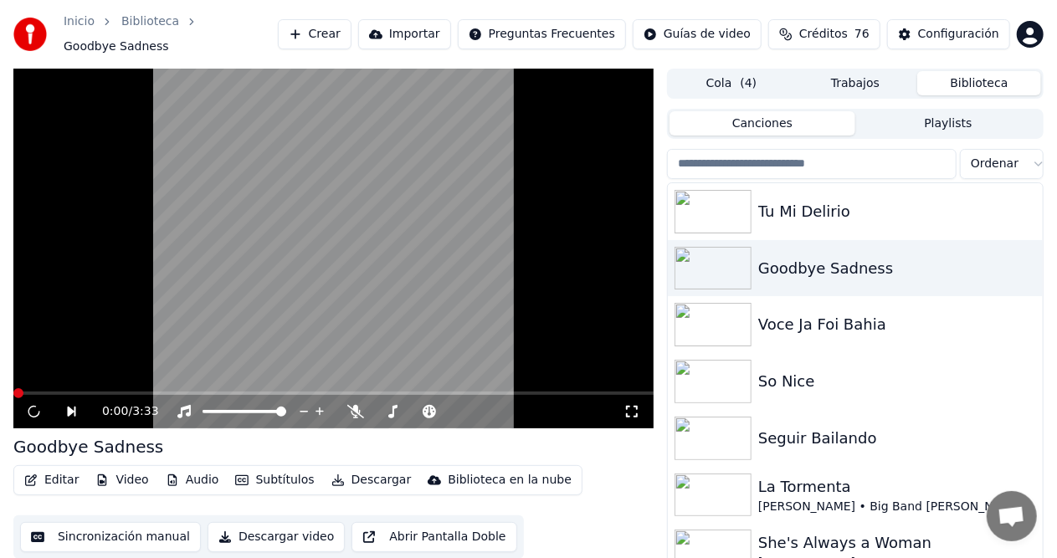
click at [961, 74] on button "Biblioteca" at bounding box center [979, 83] width 124 height 24
click at [788, 433] on div "Seguir Bailando" at bounding box center [888, 438] width 261 height 23
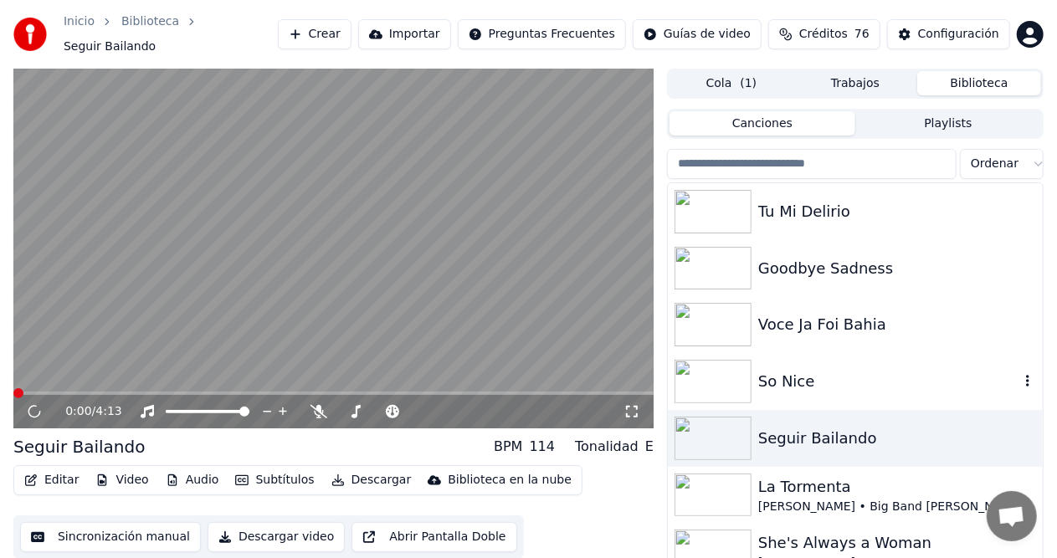
click at [895, 370] on div "So Nice" at bounding box center [888, 381] width 261 height 23
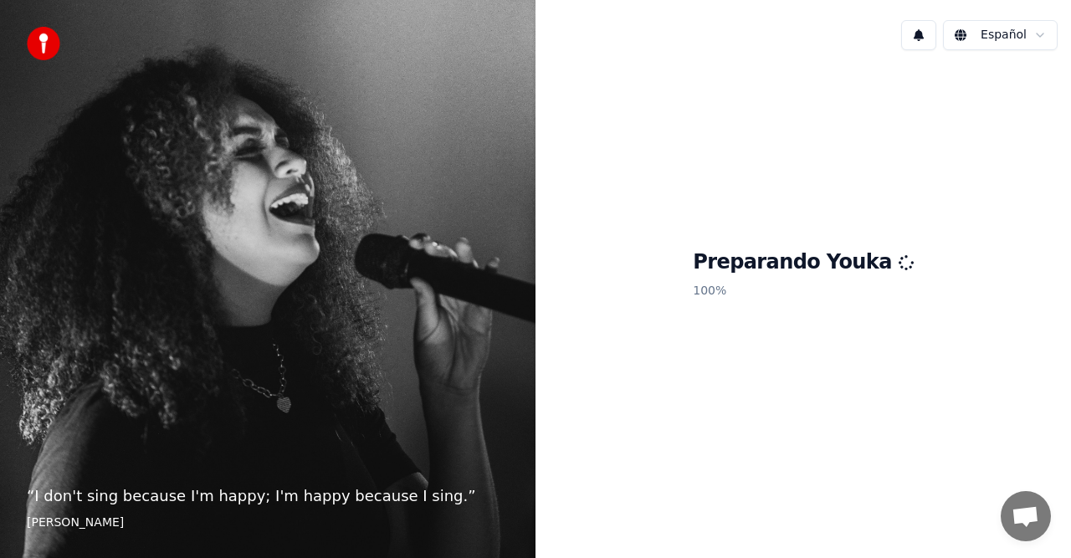
scroll to position [146, 0]
